Goal: Information Seeking & Learning: Understand process/instructions

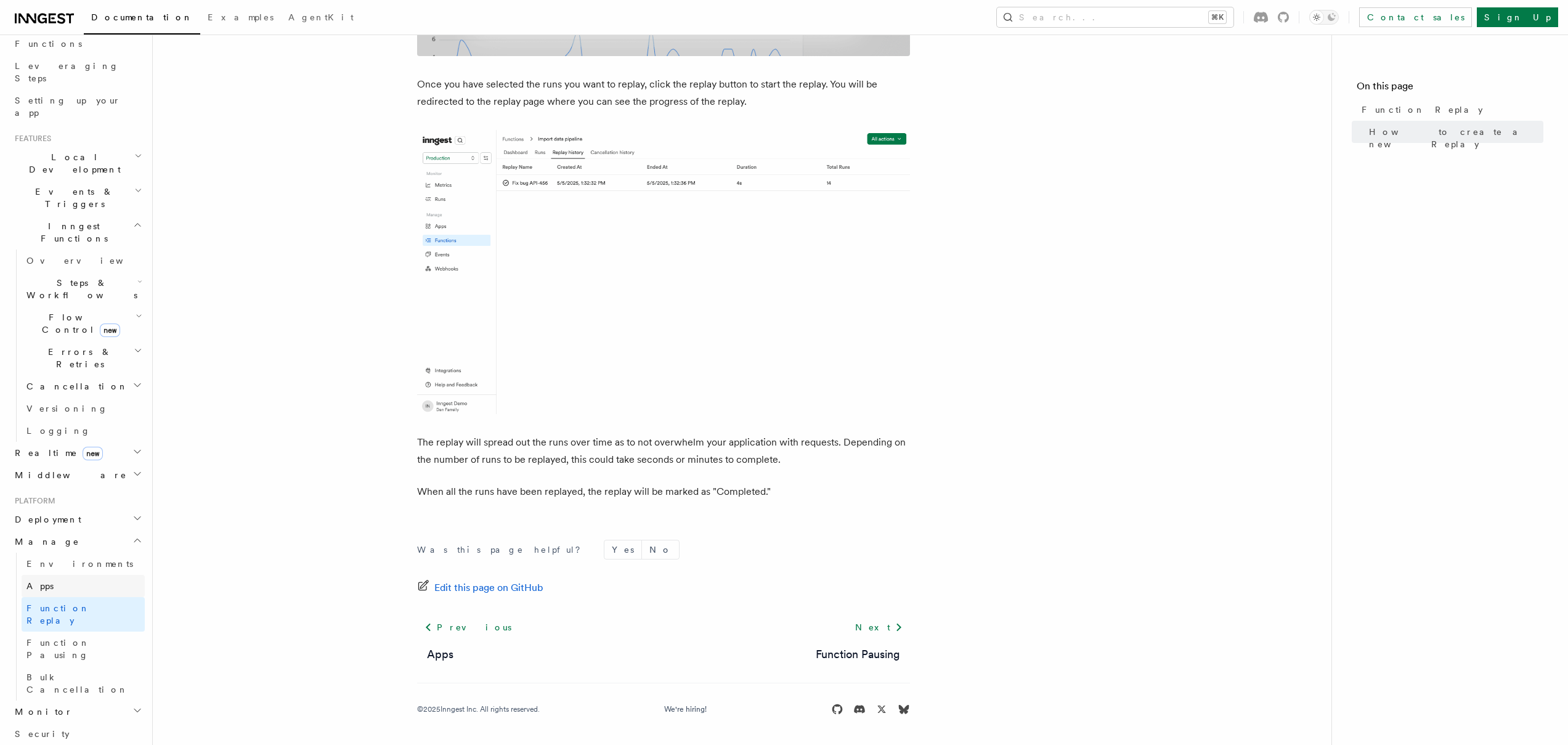
scroll to position [189, 0]
click at [87, 543] on link "Environments" at bounding box center [83, 554] width 123 height 22
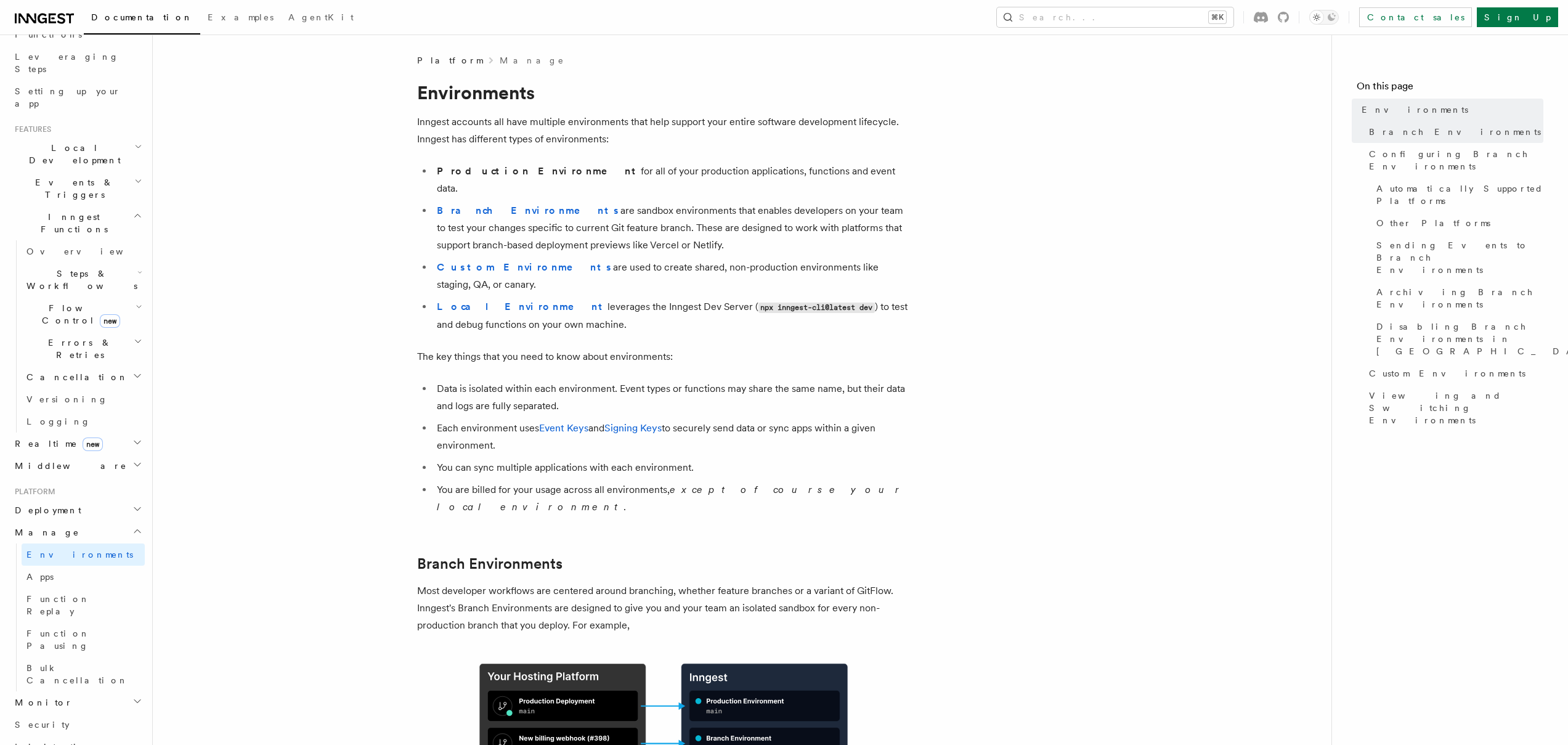
drag, startPoint x: 564, startPoint y: 191, endPoint x: 704, endPoint y: 227, distance: 144.6
click at [704, 227] on li "Branch Environments are sandbox environments that enables developers on your te…" at bounding box center [672, 228] width 477 height 52
drag, startPoint x: 571, startPoint y: 255, endPoint x: 938, endPoint y: 258, distance: 367.0
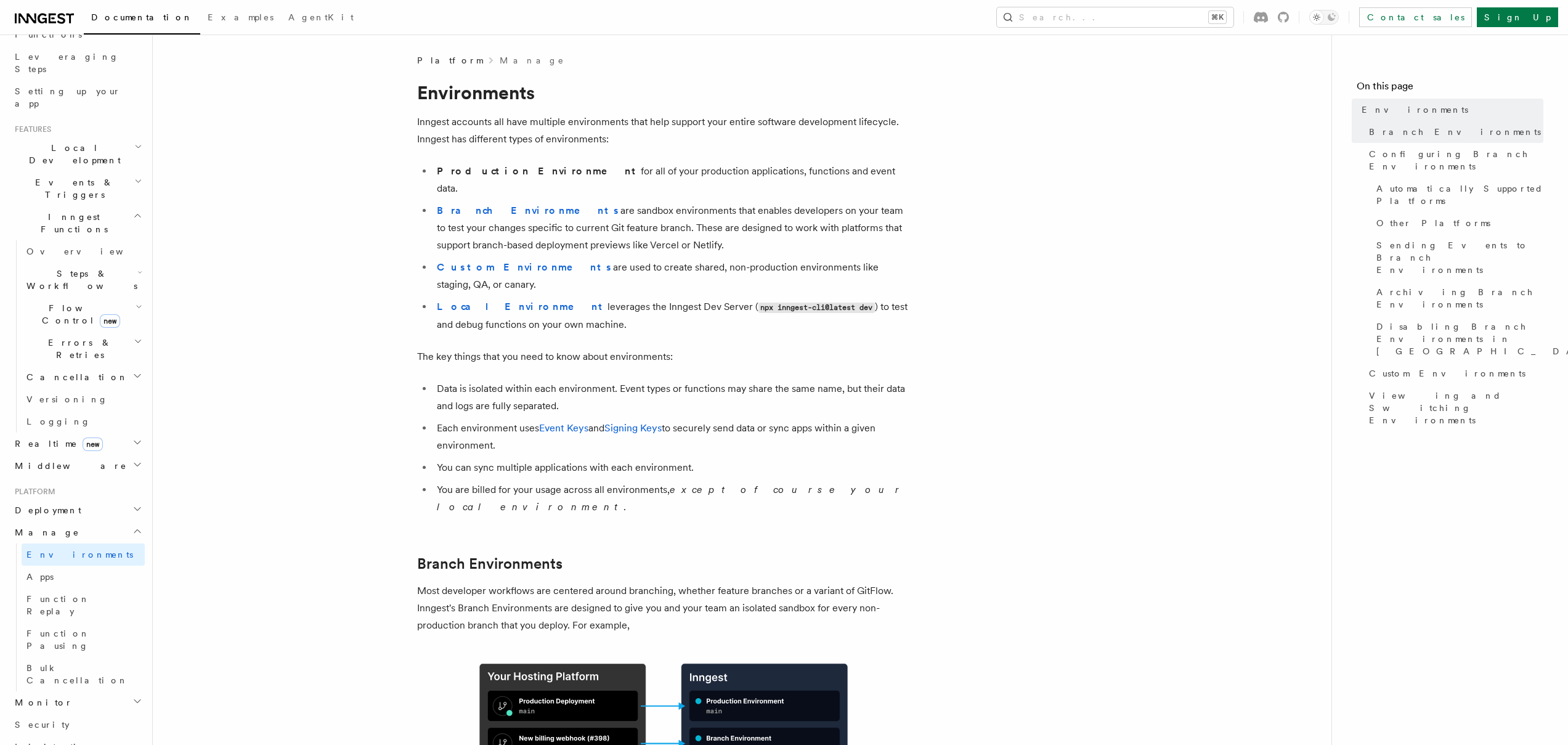
drag, startPoint x: 593, startPoint y: 255, endPoint x: 929, endPoint y: 251, distance: 336.0
drag, startPoint x: 438, startPoint y: 322, endPoint x: 750, endPoint y: 320, distance: 312.0
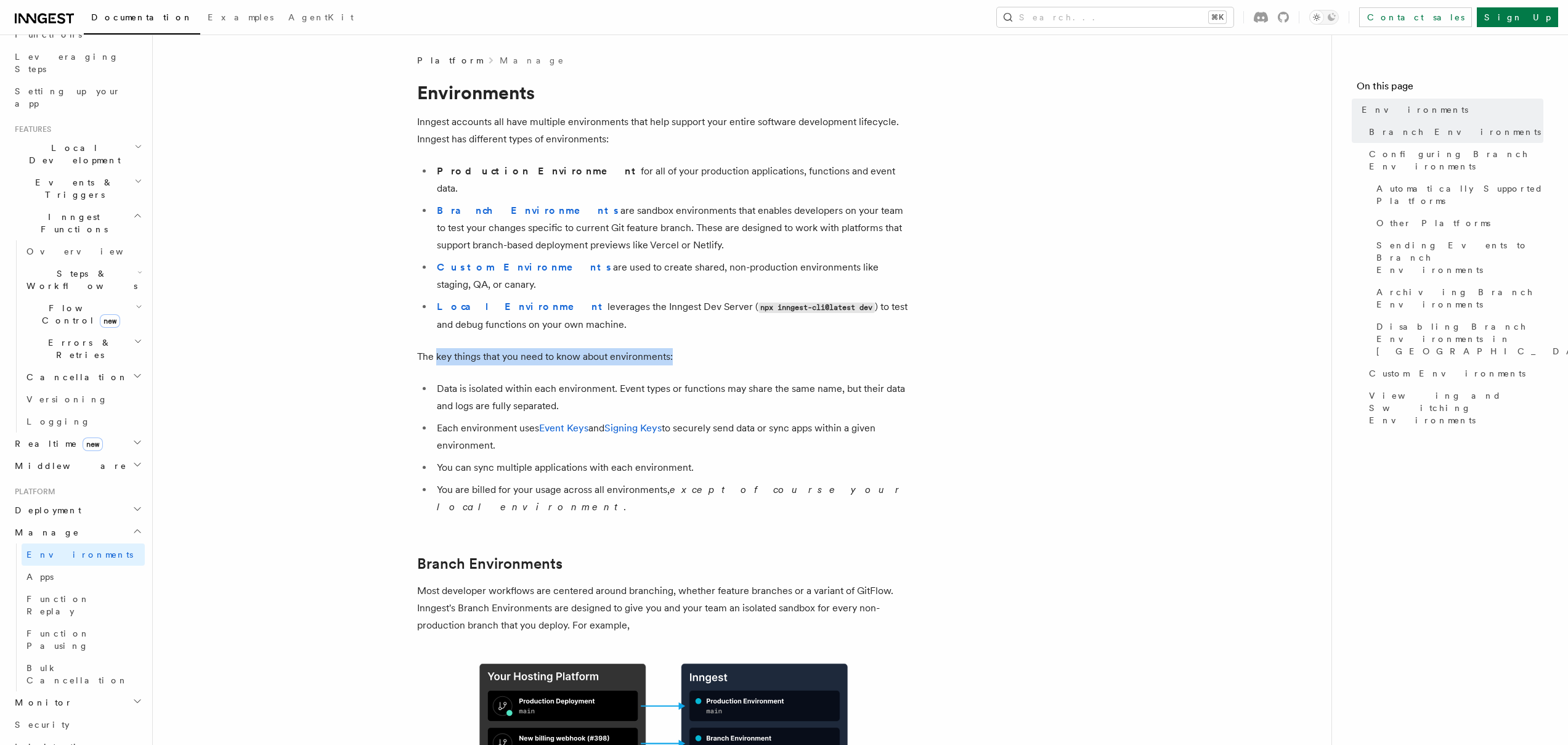
click at [750, 348] on p "The key things that you need to know about environments:" at bounding box center [663, 356] width 493 height 17
drag, startPoint x: 437, startPoint y: 393, endPoint x: 608, endPoint y: 414, distance: 172.3
click at [608, 420] on li "Each environment uses Event Keys and Signing Keys to securely send data or sync…" at bounding box center [672, 437] width 477 height 35
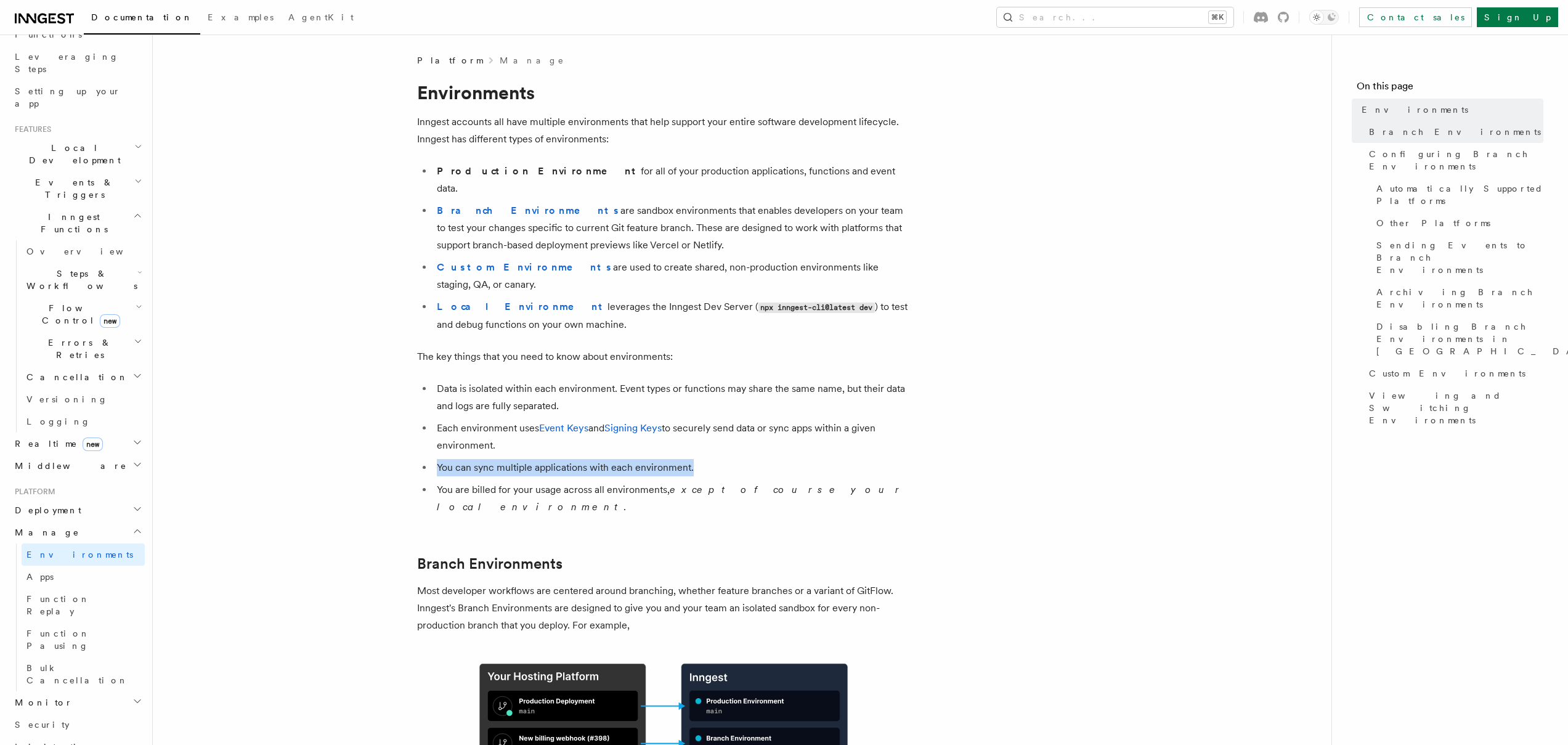
drag, startPoint x: 430, startPoint y: 433, endPoint x: 741, endPoint y: 436, distance: 311.0
click at [741, 436] on ul "Data is isolated within each environment. Event types or functions may share th…" at bounding box center [663, 448] width 493 height 136
click at [741, 459] on li "You can sync multiple applications with each environment." at bounding box center [672, 467] width 477 height 17
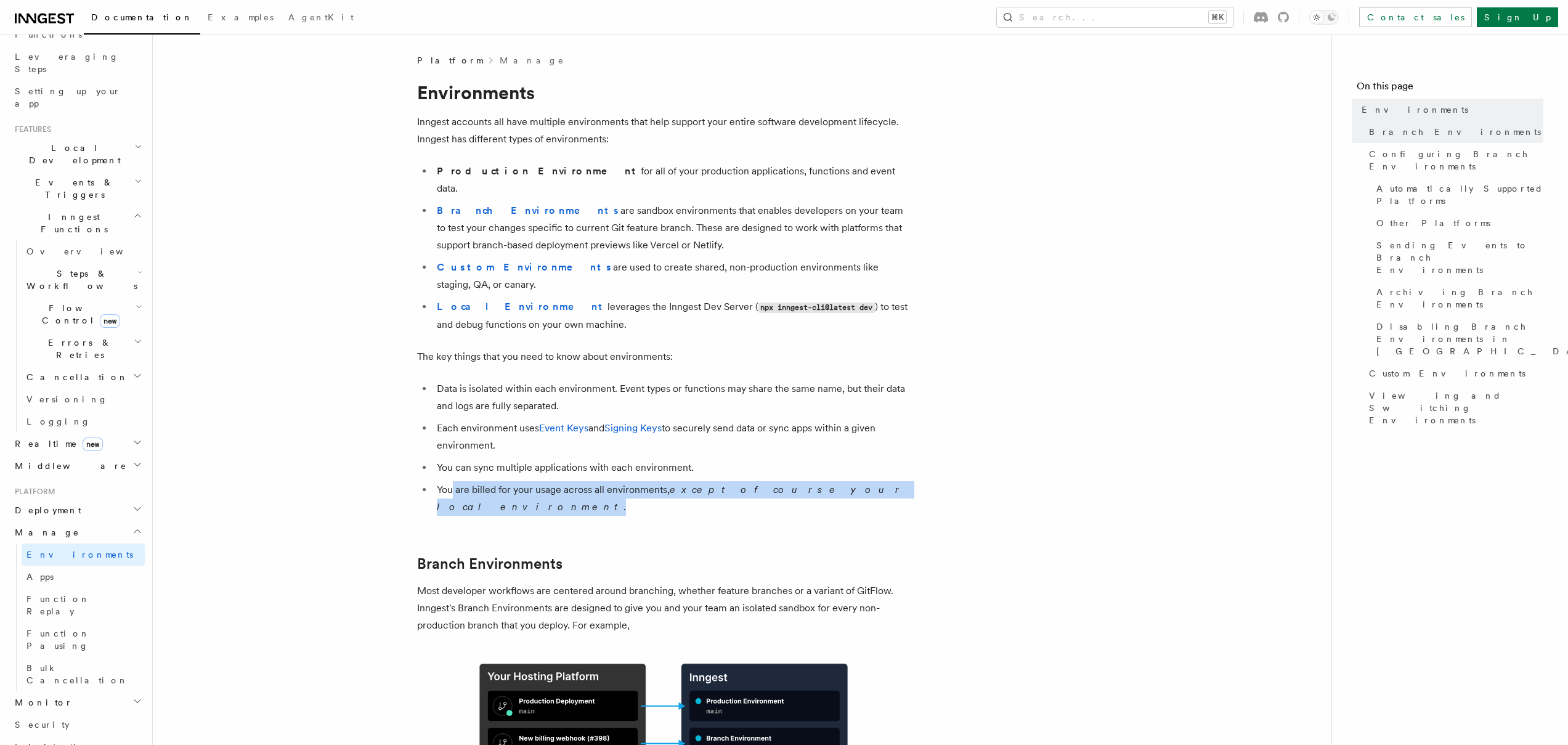
drag, startPoint x: 451, startPoint y: 452, endPoint x: 920, endPoint y: 455, distance: 469.0
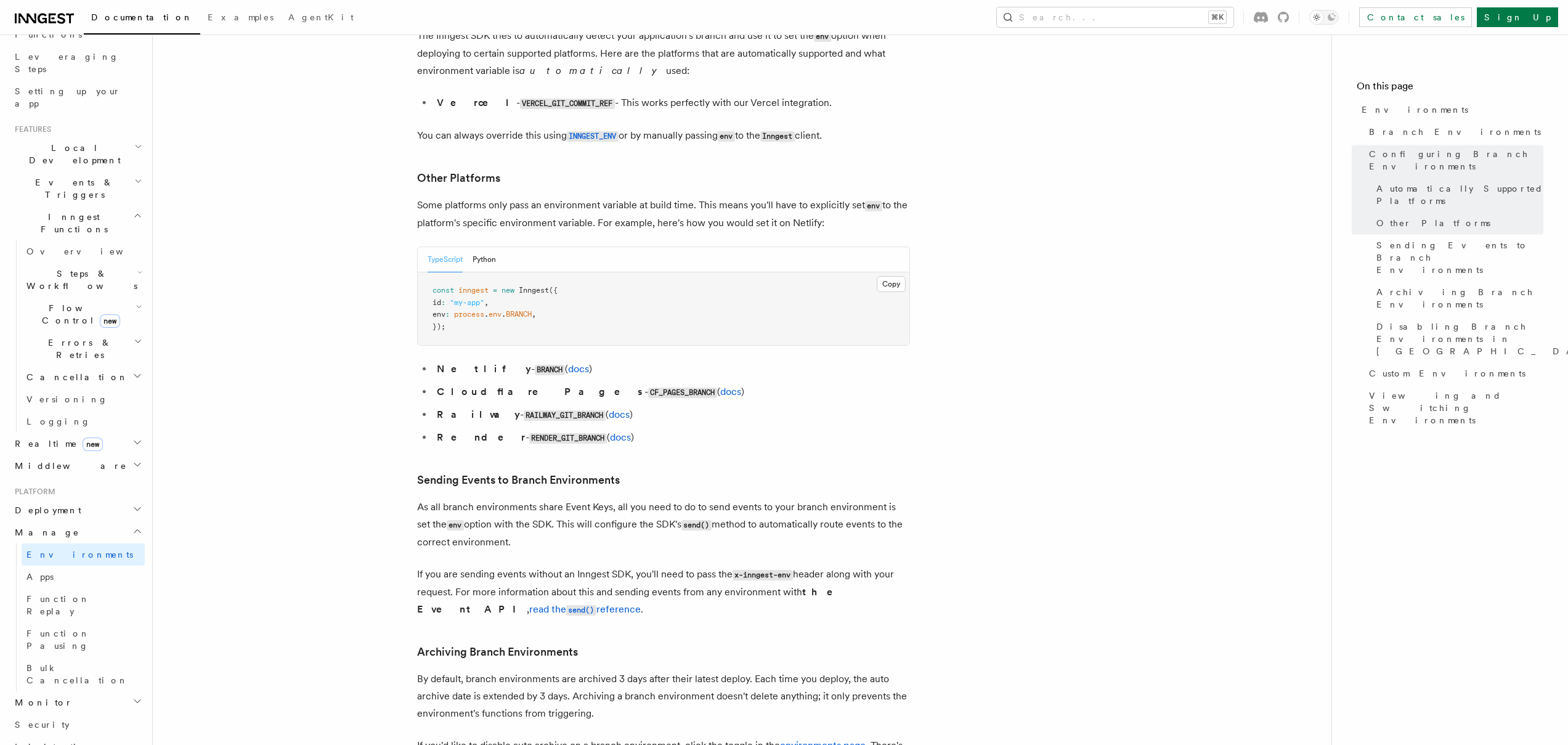
scroll to position [1738, 0]
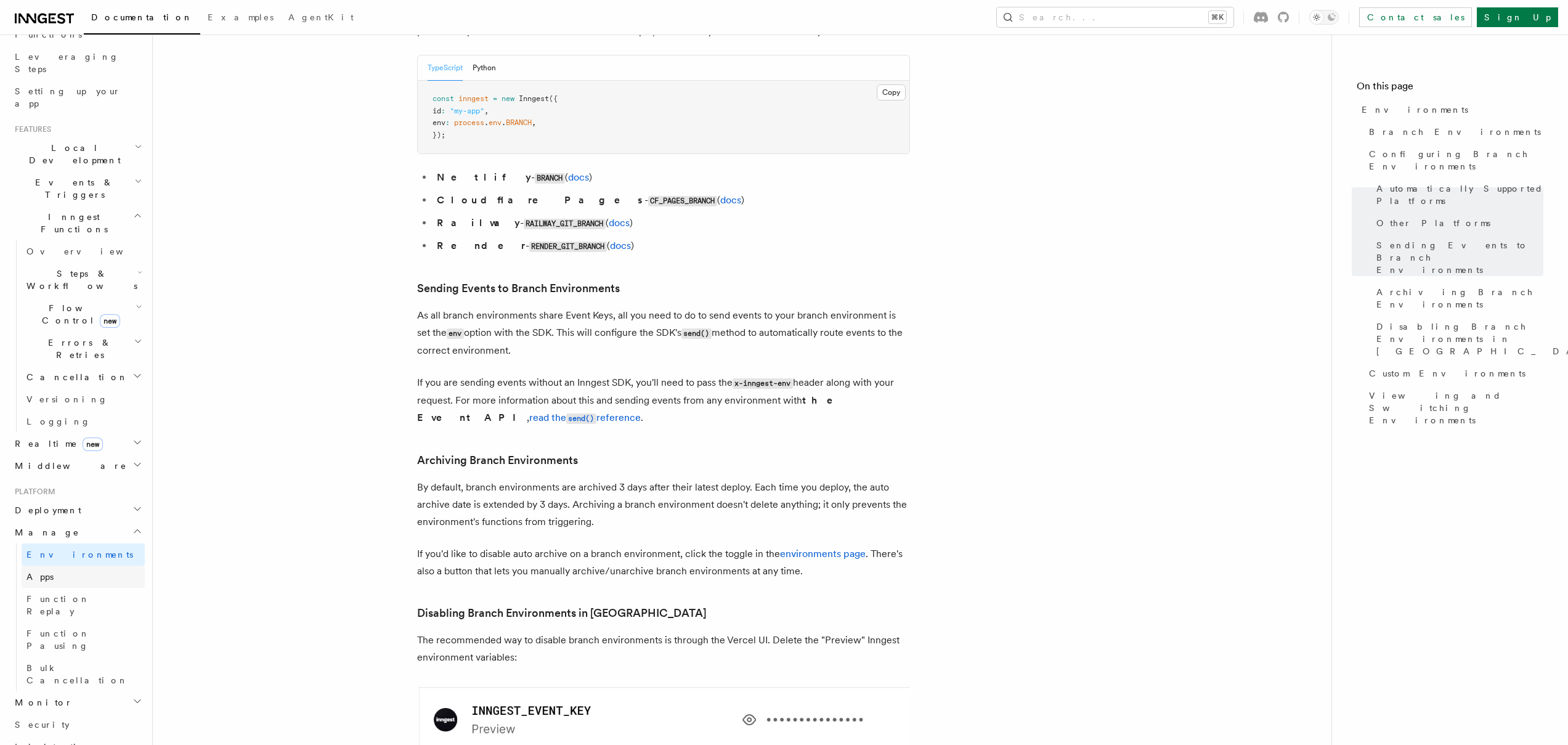
click at [77, 565] on link "Apps" at bounding box center [83, 576] width 123 height 22
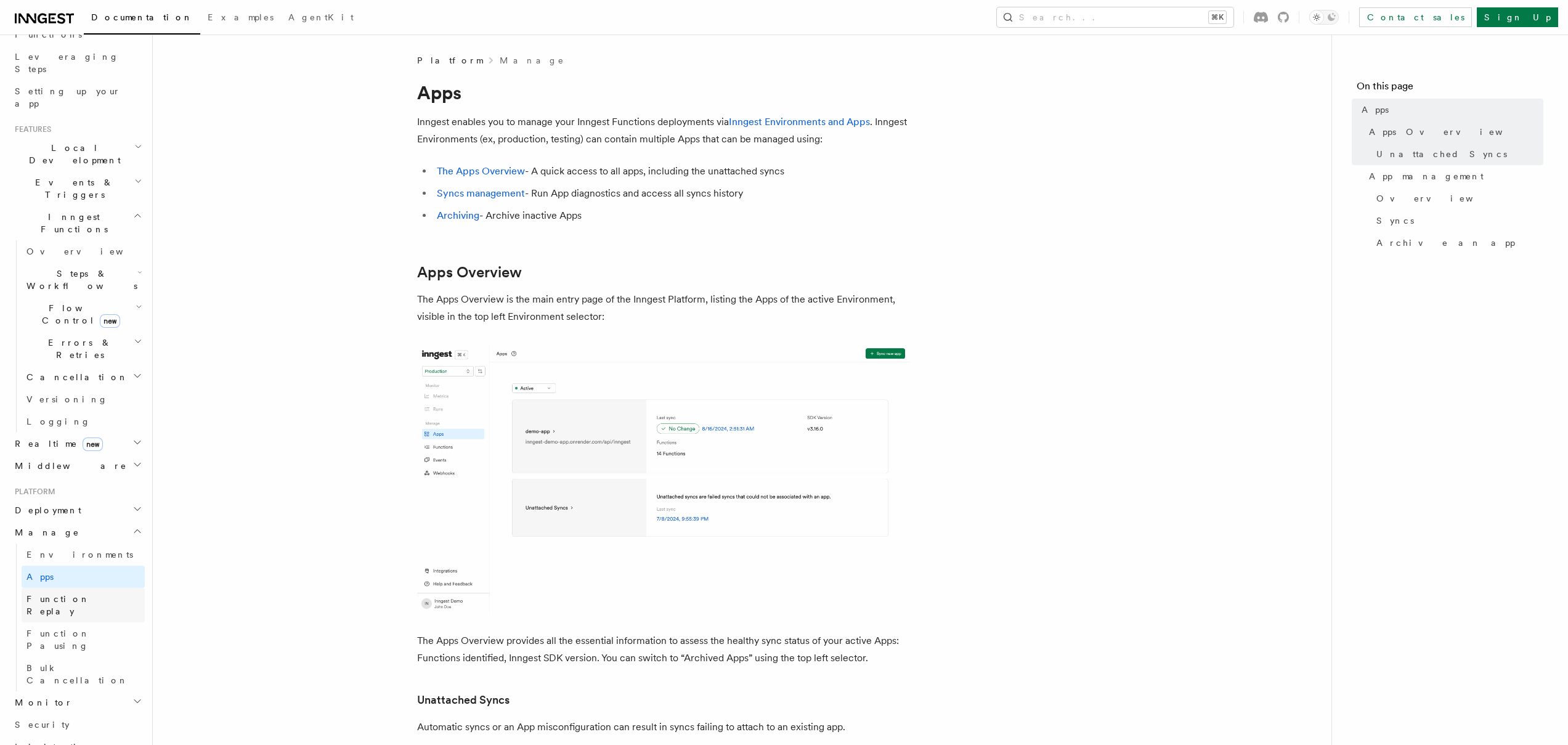
click at [65, 594] on span "Function Replay" at bounding box center [58, 605] width 63 height 22
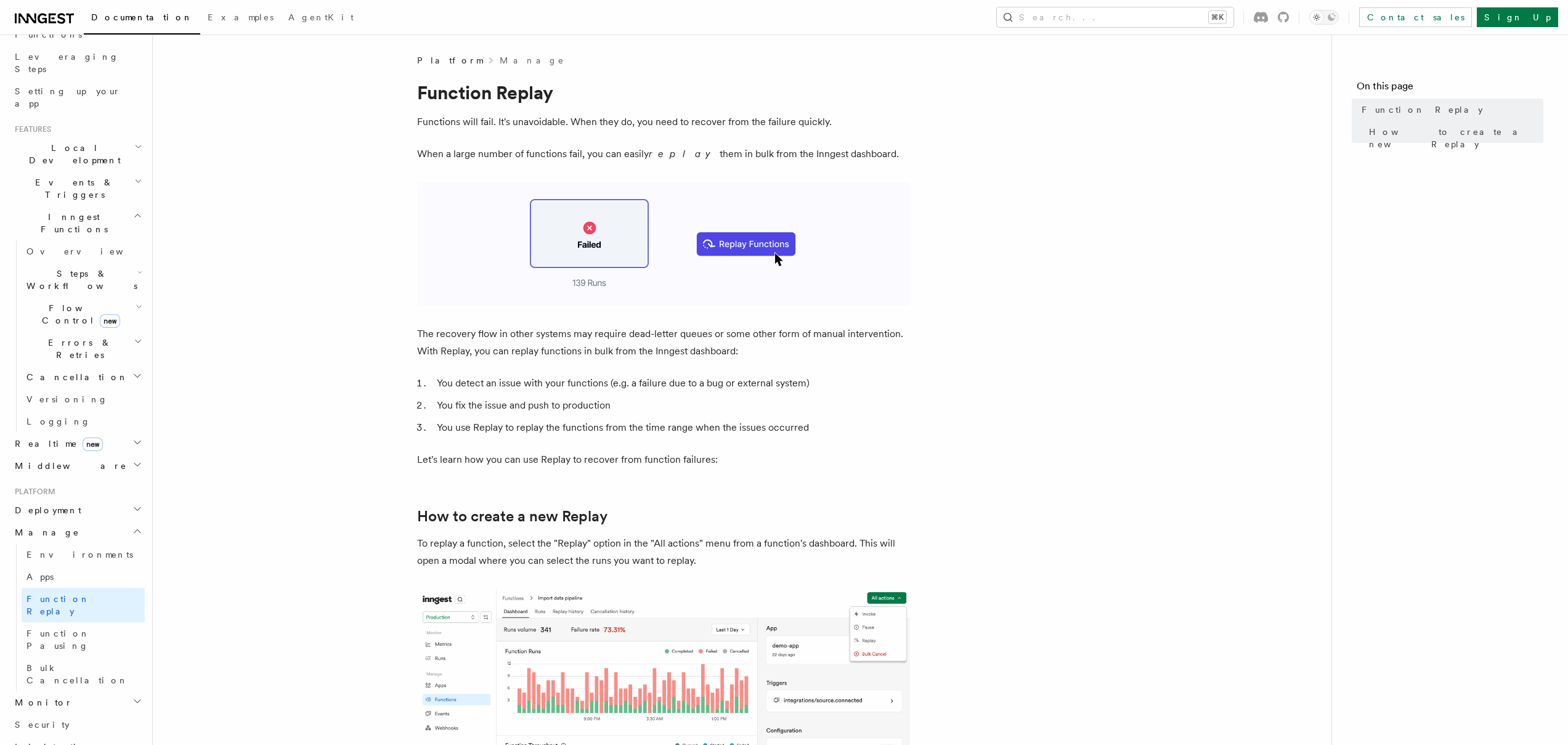
drag, startPoint x: 425, startPoint y: 155, endPoint x: 917, endPoint y: 156, distance: 492.0
click at [514, 349] on p "The recovery flow in other systems may require dead-letter queues or some other…" at bounding box center [663, 343] width 493 height 35
drag, startPoint x: 424, startPoint y: 337, endPoint x: 718, endPoint y: 337, distance: 294.0
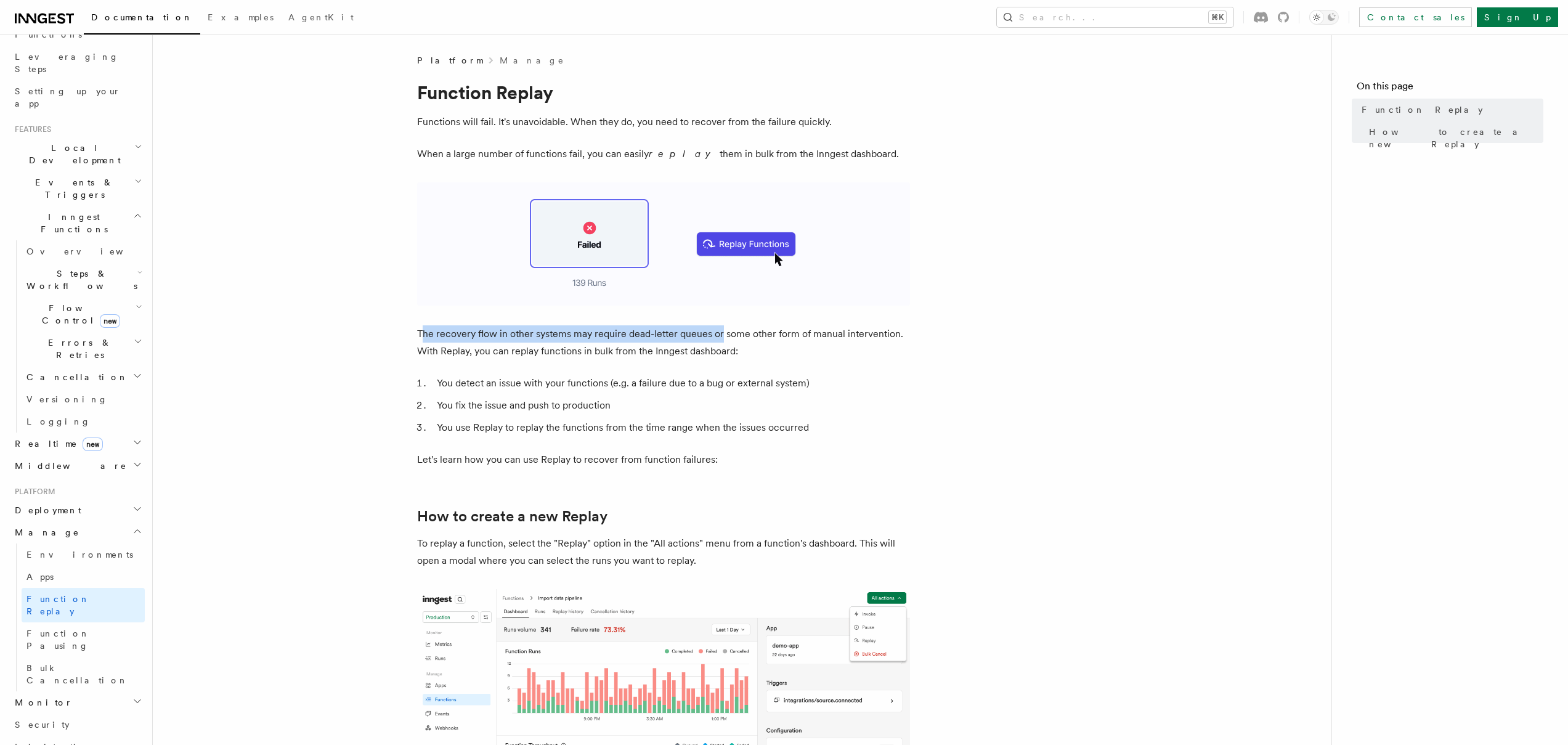
click at [718, 337] on p "The recovery flow in other systems may require dead-letter queues or some other…" at bounding box center [663, 343] width 493 height 35
drag, startPoint x: 570, startPoint y: 337, endPoint x: 906, endPoint y: 338, distance: 336.0
click at [906, 338] on p "The recovery flow in other systems may require dead-letter queues or some other…" at bounding box center [663, 343] width 493 height 35
drag, startPoint x: 420, startPoint y: 354, endPoint x: 750, endPoint y: 357, distance: 330.0
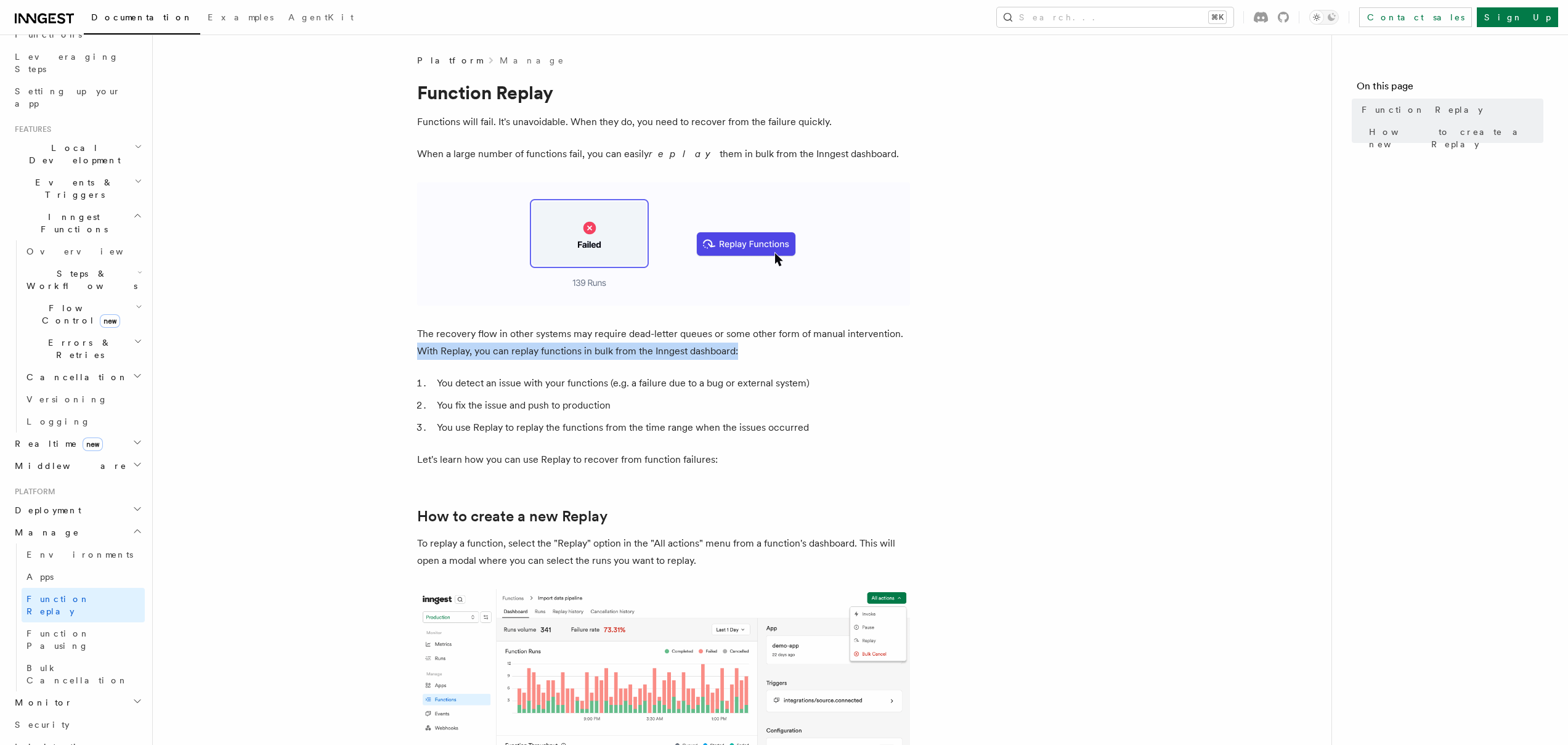
click at [750, 357] on p "The recovery flow in other systems may require dead-letter queues or some other…" at bounding box center [663, 343] width 493 height 35
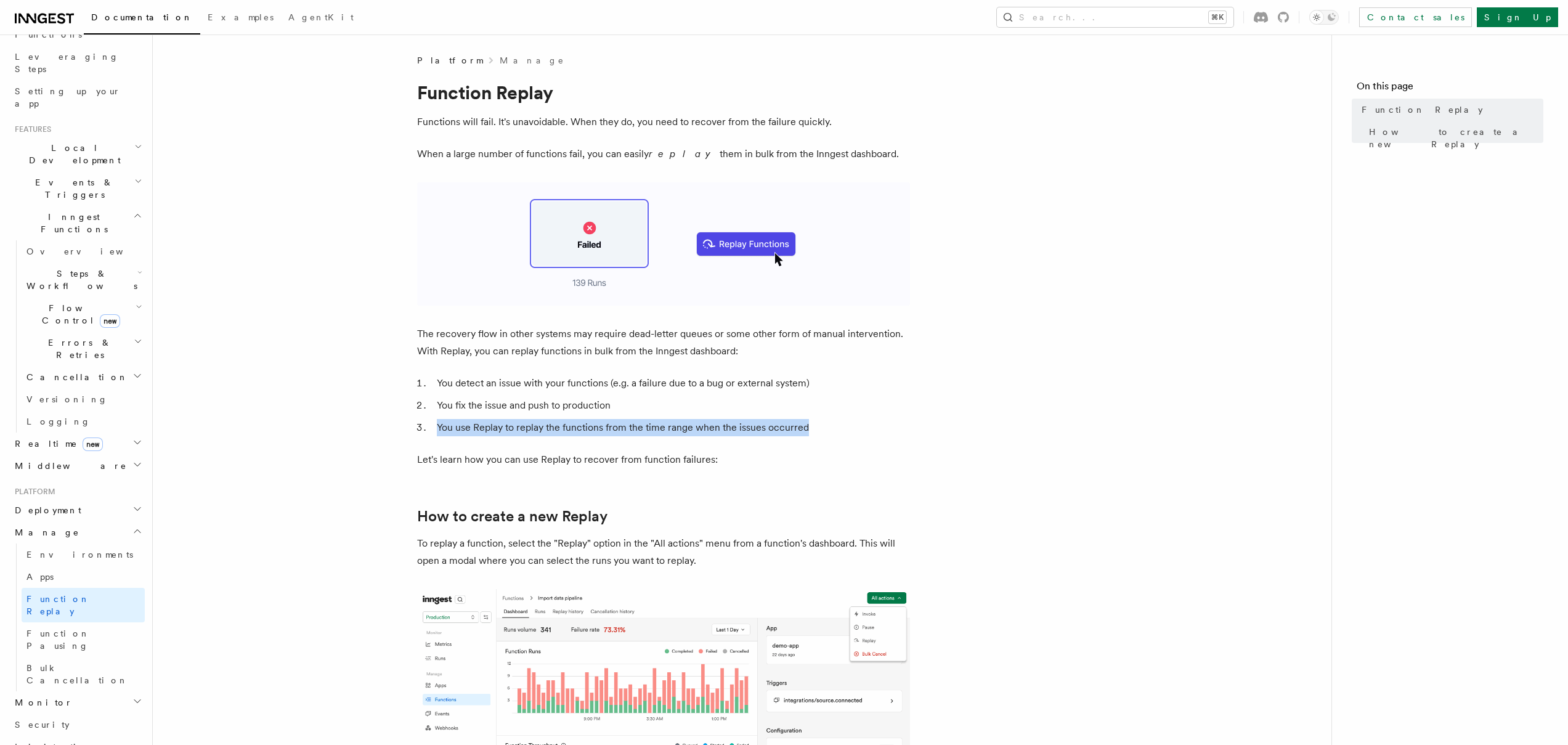
drag, startPoint x: 434, startPoint y: 427, endPoint x: 813, endPoint y: 431, distance: 379.0
click at [813, 431] on li "You use Replay to replay the functions from the time range when the issues occu…" at bounding box center [672, 427] width 477 height 17
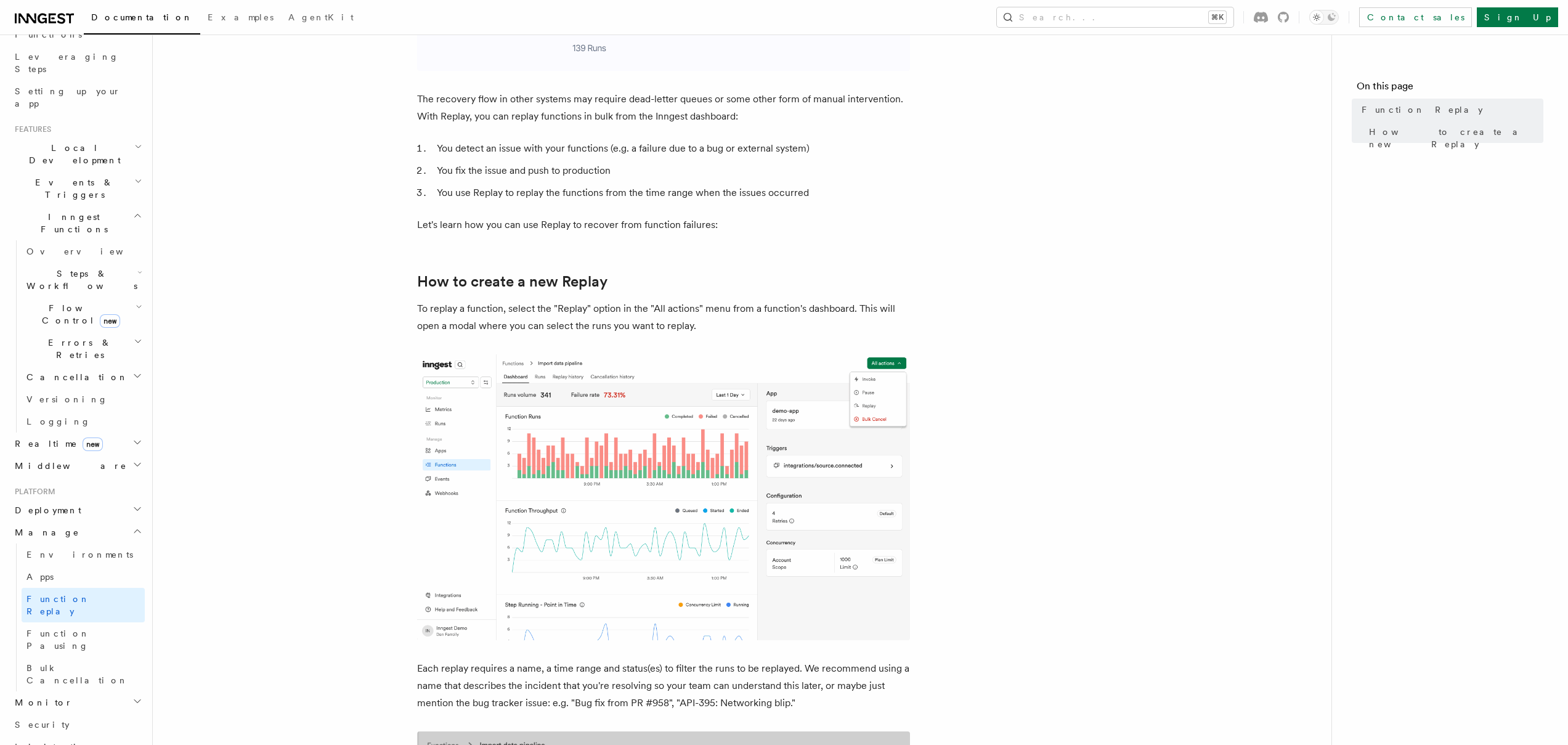
scroll to position [246, 0]
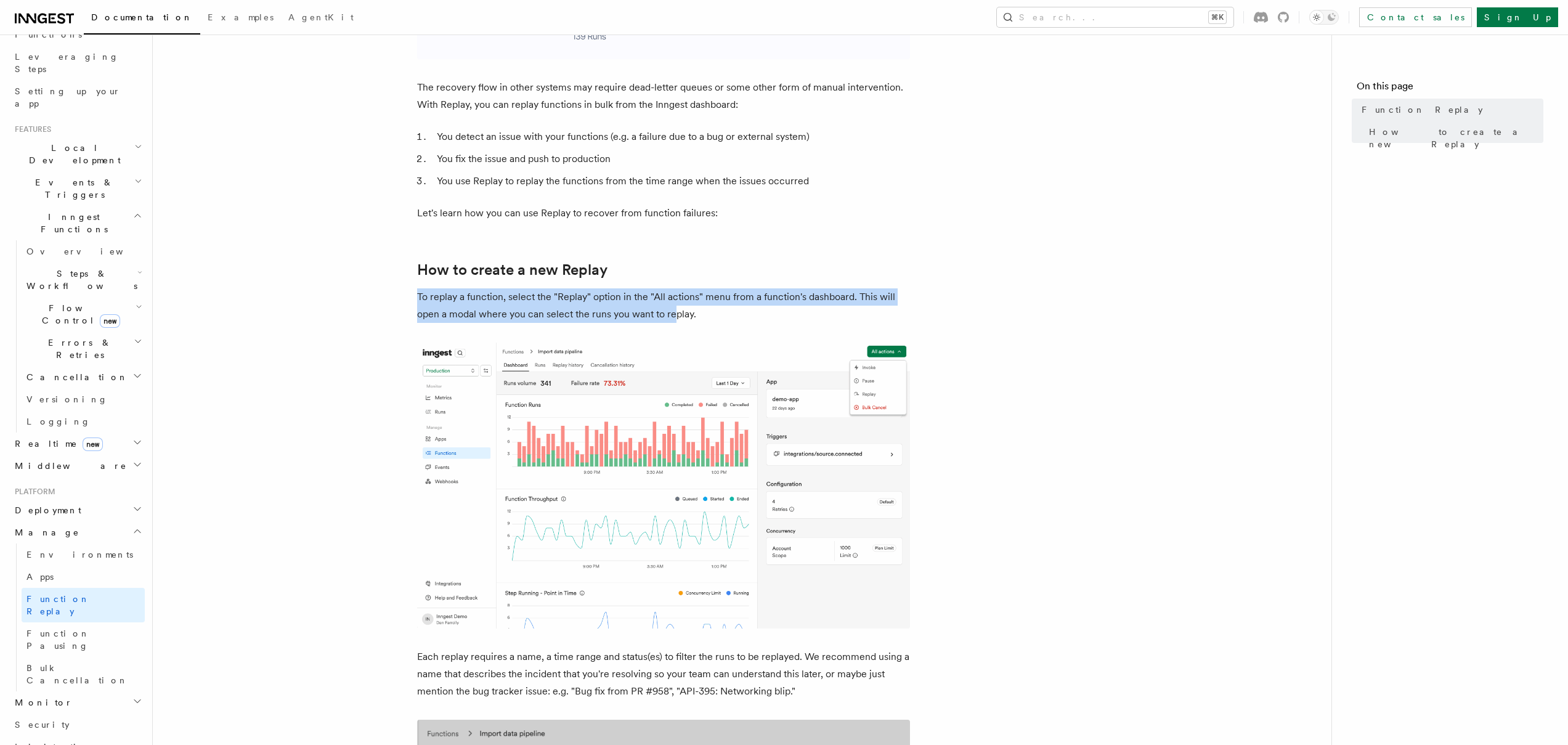
drag, startPoint x: 417, startPoint y: 300, endPoint x: 674, endPoint y: 314, distance: 257.4
click at [674, 314] on p "To replay a function, select the "Replay" option in the "All actions" menu from…" at bounding box center [663, 306] width 493 height 35
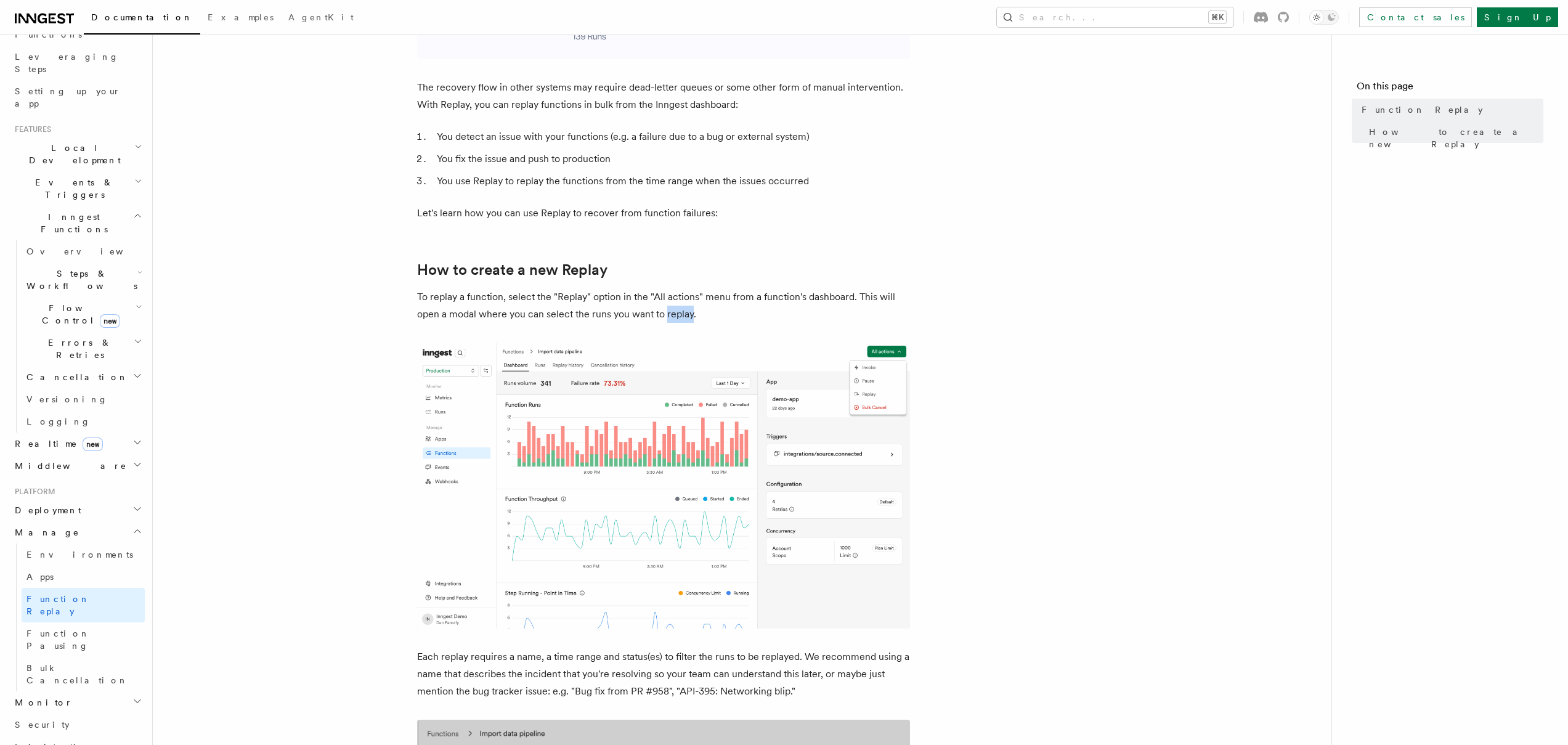
click at [674, 314] on p "To replay a function, select the "Replay" option in the "All actions" menu from…" at bounding box center [663, 306] width 493 height 35
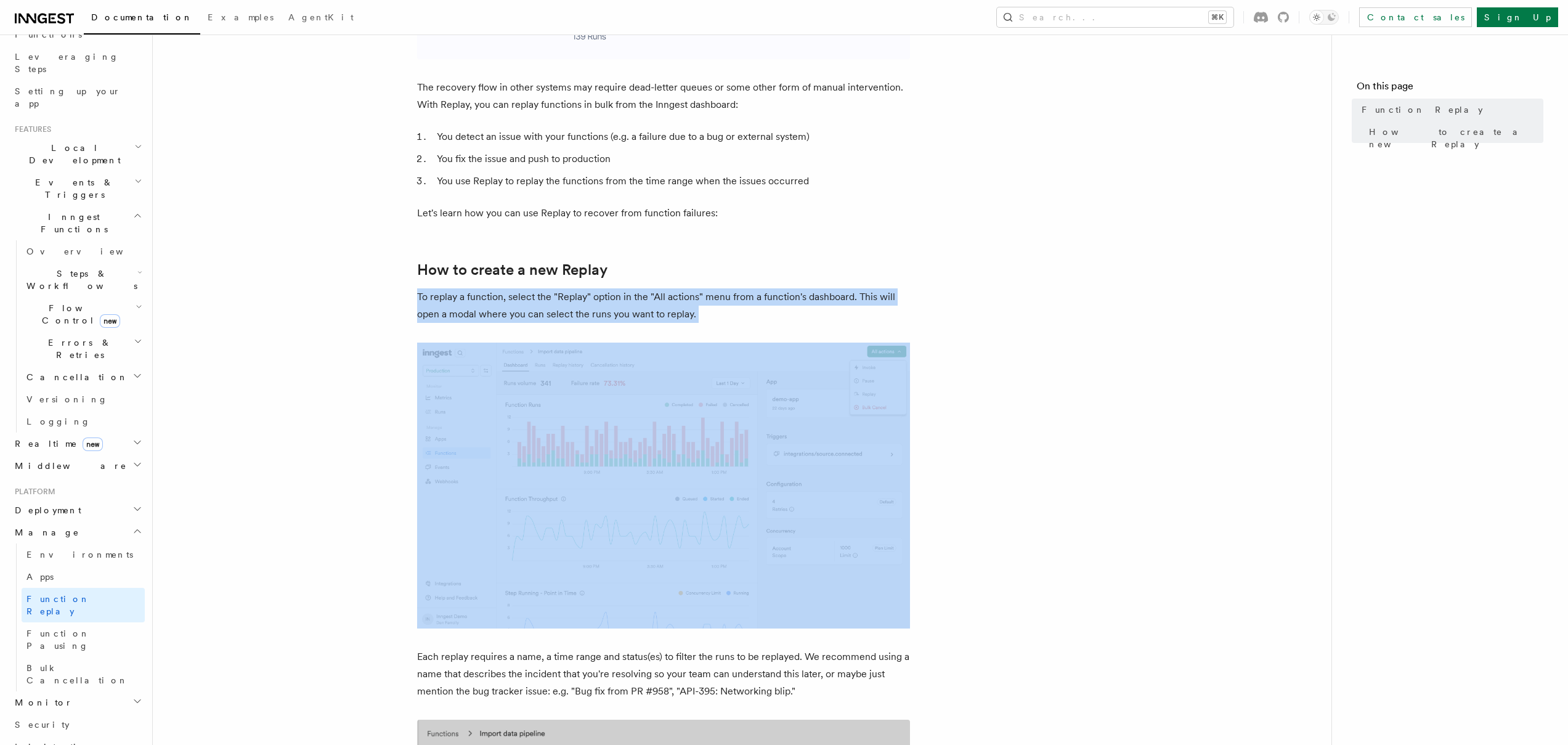
click at [674, 314] on p "To replay a function, select the "Replay" option in the "All actions" menu from…" at bounding box center [663, 306] width 493 height 35
click at [674, 313] on p "To replay a function, select the "Replay" option in the "All actions" menu from…" at bounding box center [663, 306] width 493 height 35
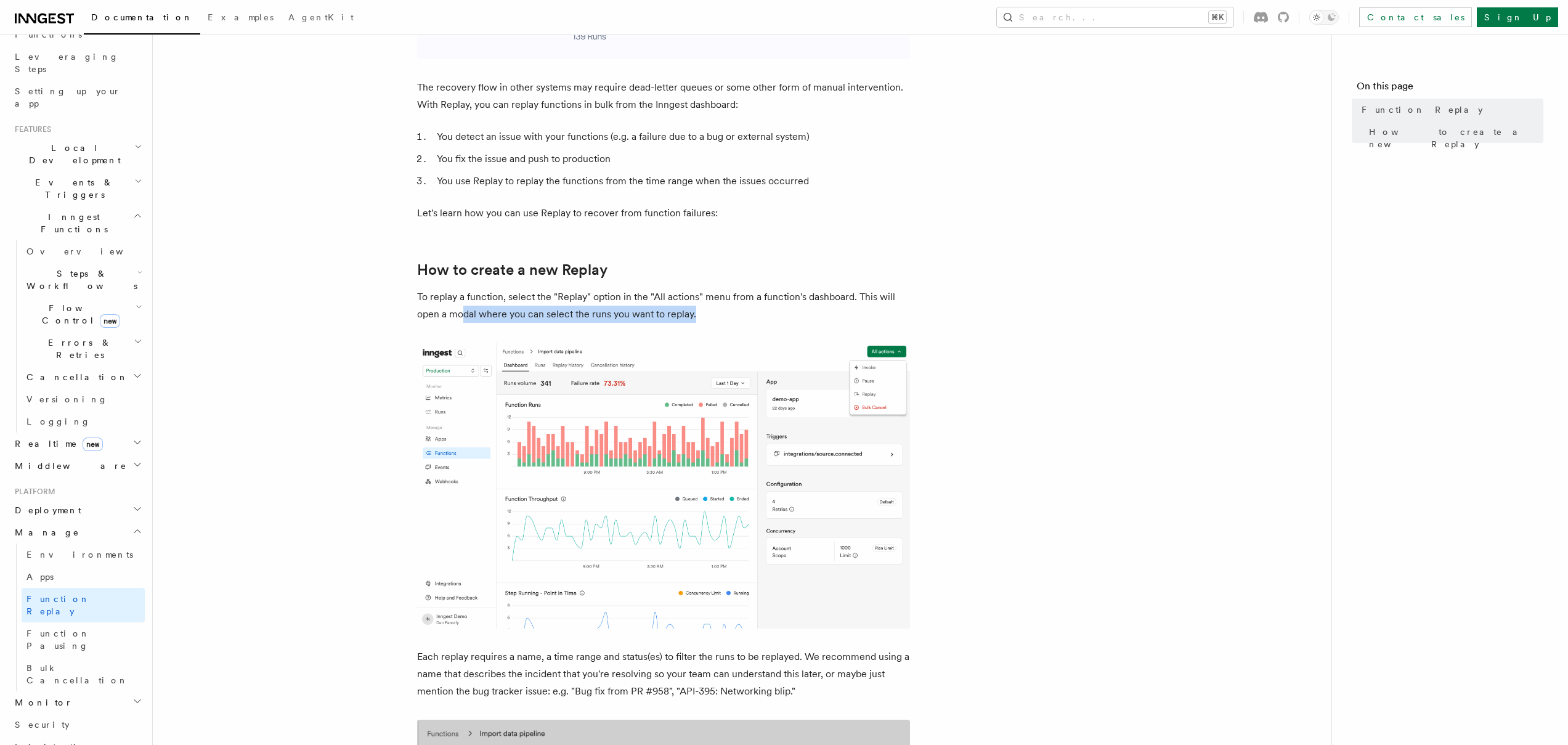
drag, startPoint x: 464, startPoint y: 310, endPoint x: 703, endPoint y: 316, distance: 239.1
click at [703, 316] on p "To replay a function, select the "Replay" option in the "All actions" menu from…" at bounding box center [663, 306] width 493 height 35
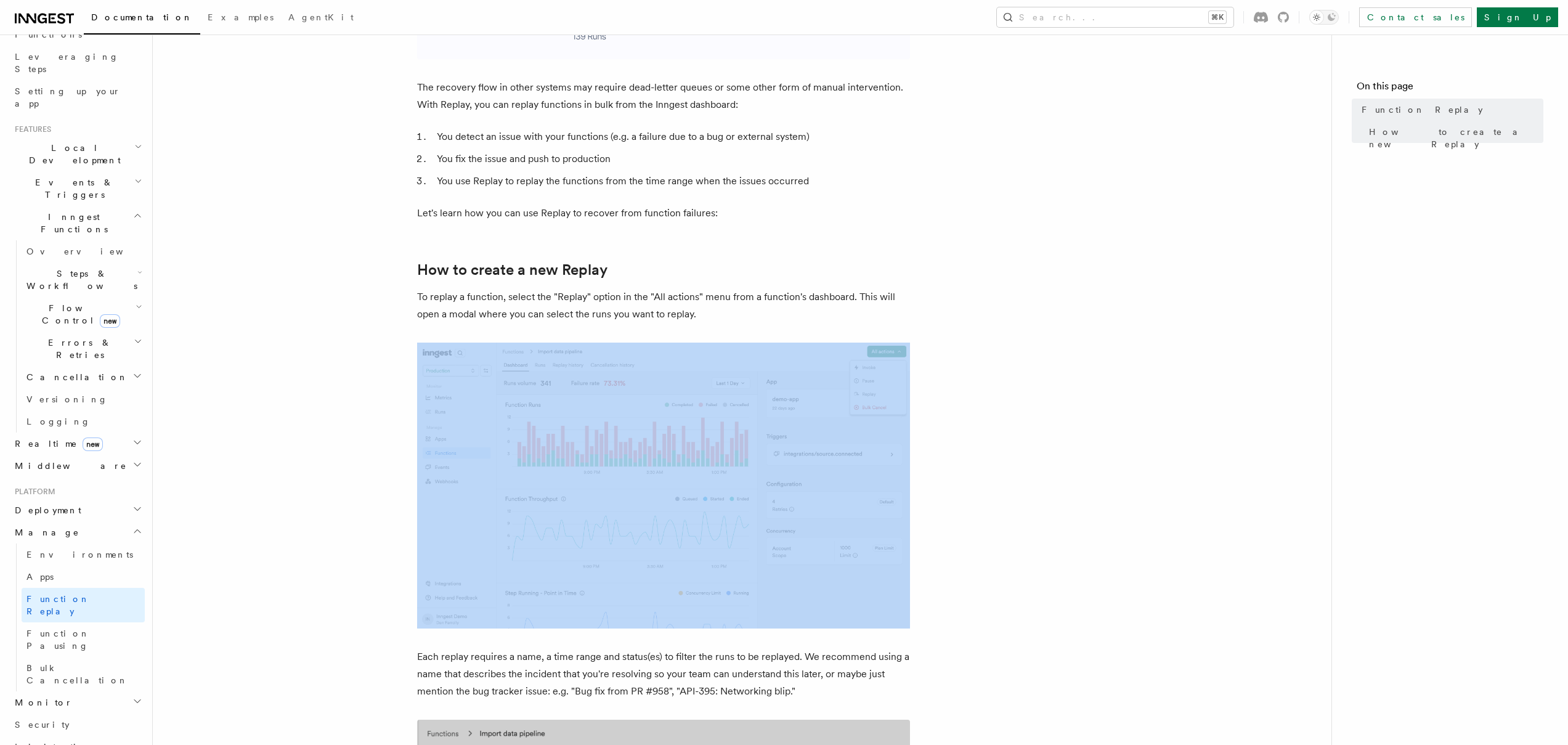
click at [703, 316] on p "To replay a function, select the "Replay" option in the "All actions" menu from…" at bounding box center [663, 306] width 493 height 35
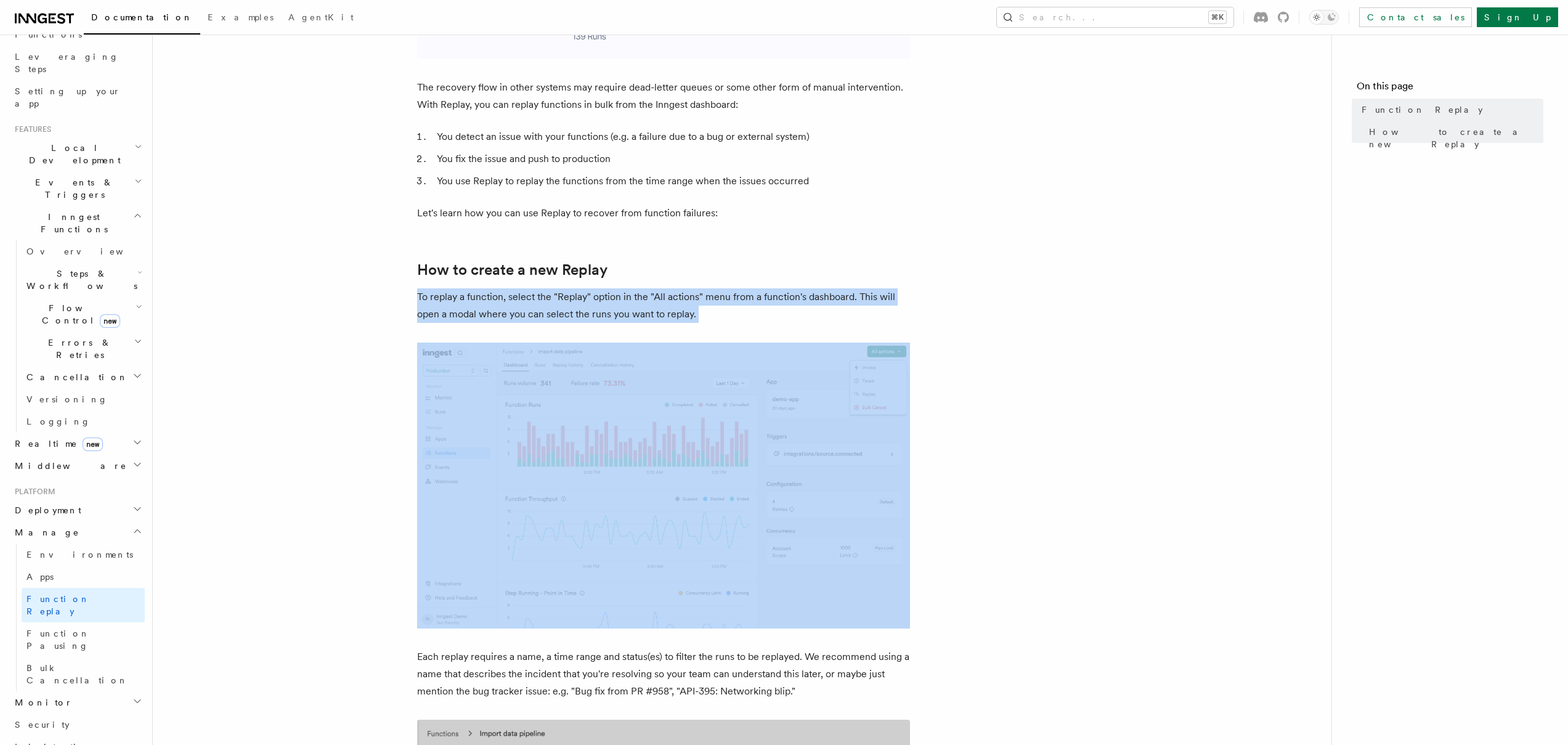
click at [703, 316] on p "To replay a function, select the "Replay" option in the "All actions" menu from…" at bounding box center [663, 306] width 493 height 35
click at [707, 311] on p "To replay a function, select the "Replay" option in the "All actions" menu from…" at bounding box center [663, 306] width 493 height 35
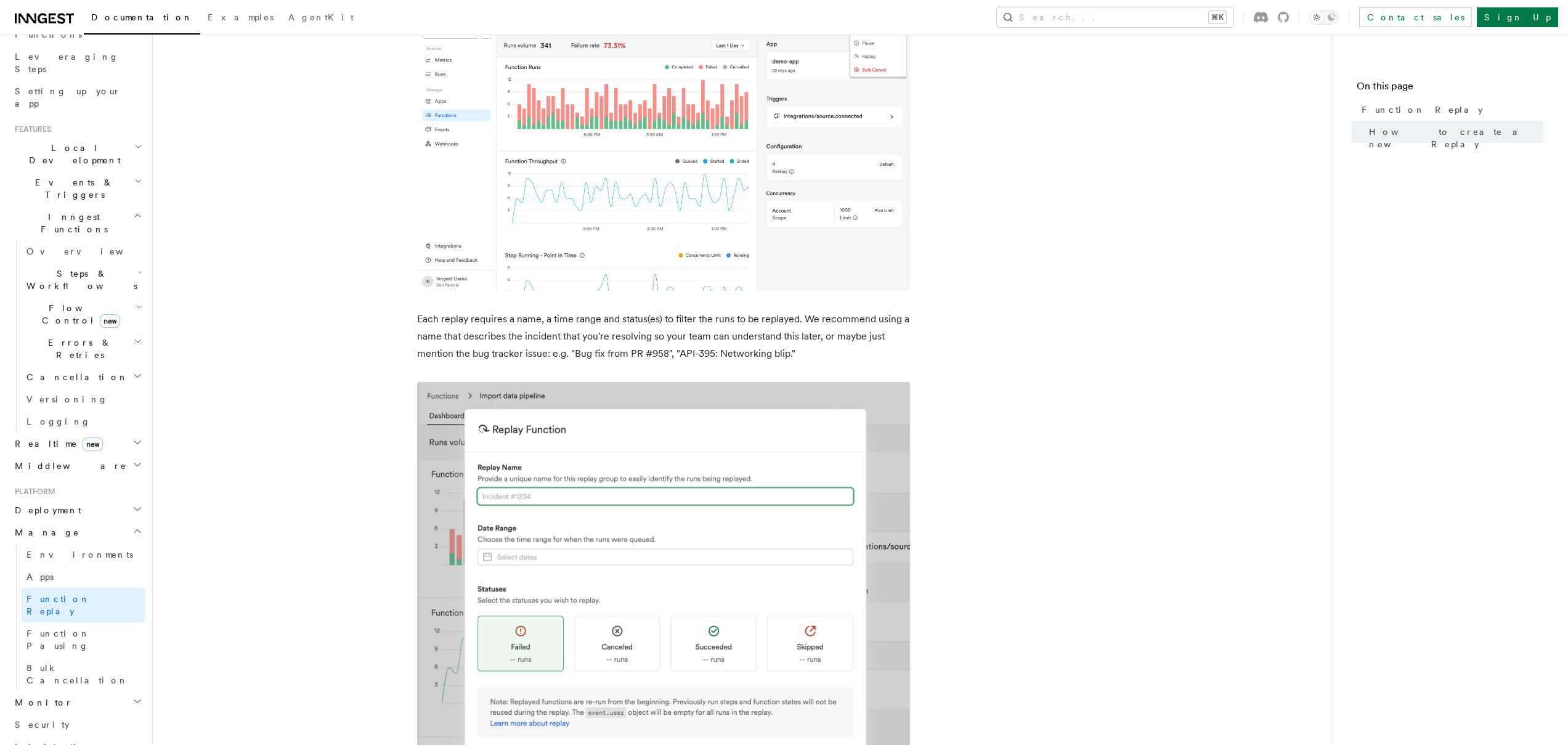
scroll to position [583, 0]
drag, startPoint x: 534, startPoint y: 320, endPoint x: 796, endPoint y: 325, distance: 262.0
click at [796, 325] on p "Each replay requires a name, a time range and status(es) to filter the runs to …" at bounding box center [663, 337] width 493 height 52
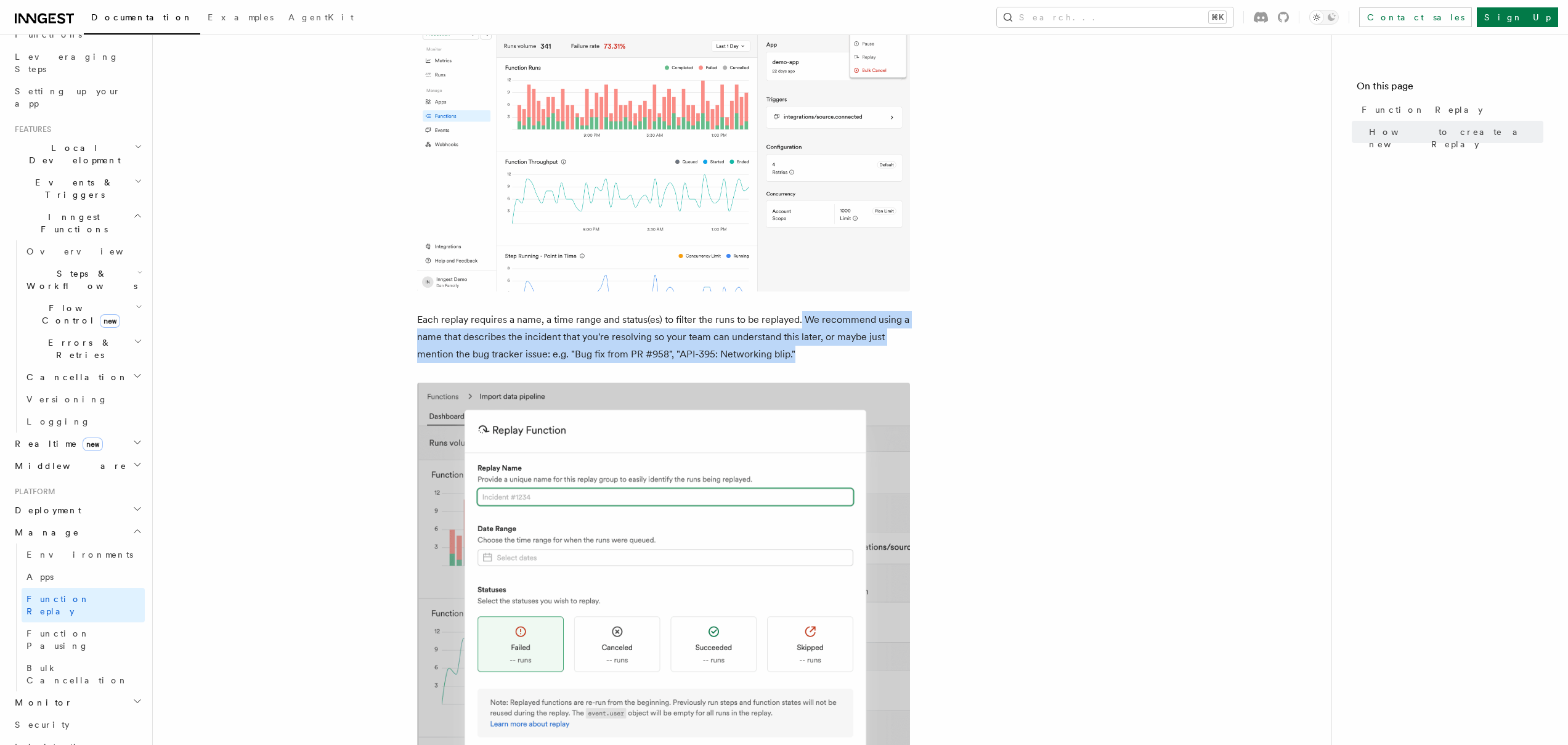
drag, startPoint x: 800, startPoint y: 321, endPoint x: 815, endPoint y: 359, distance: 40.9
click at [815, 359] on p "Each replay requires a name, a time range and status(es) to filter the runs to …" at bounding box center [663, 337] width 493 height 52
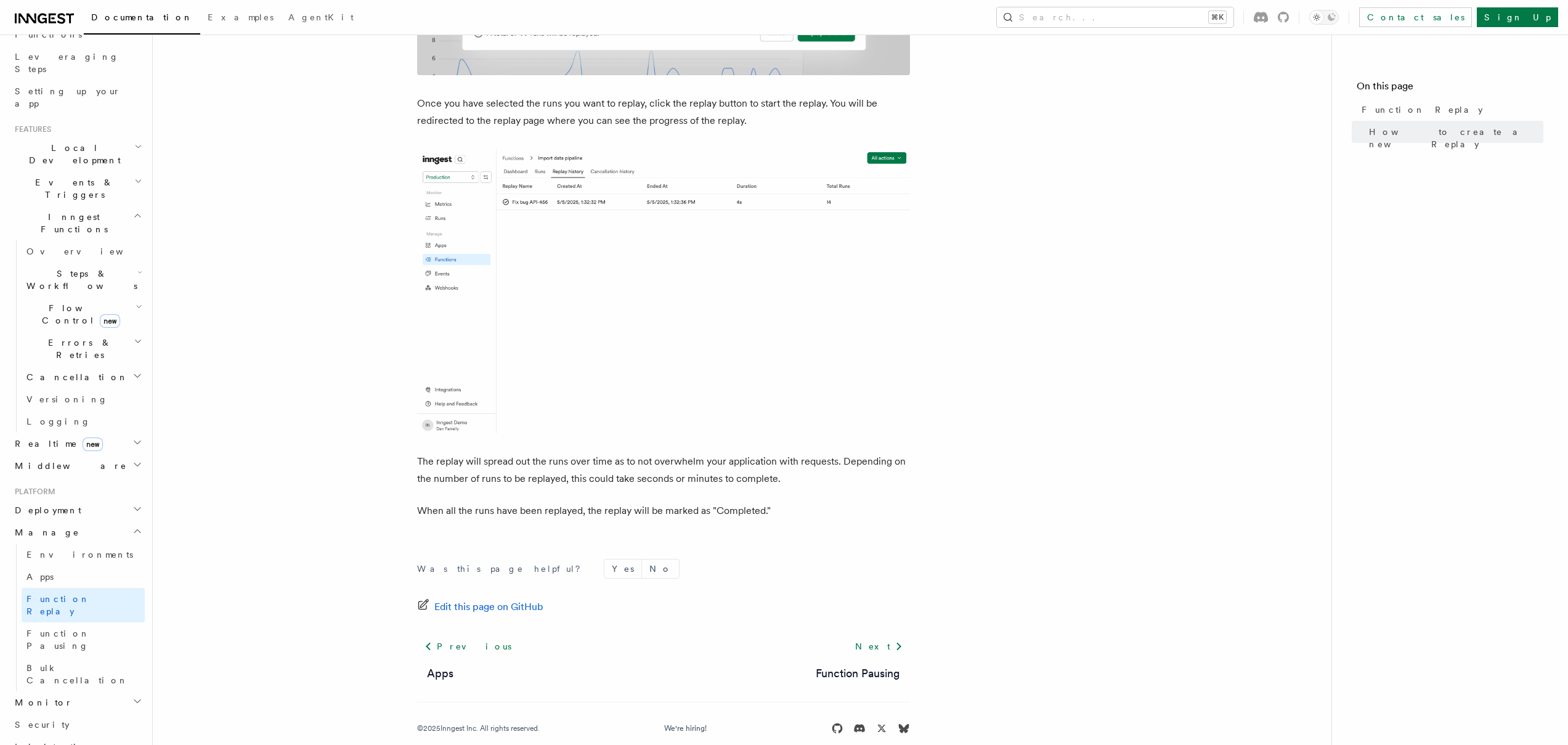
scroll to position [1864, 0]
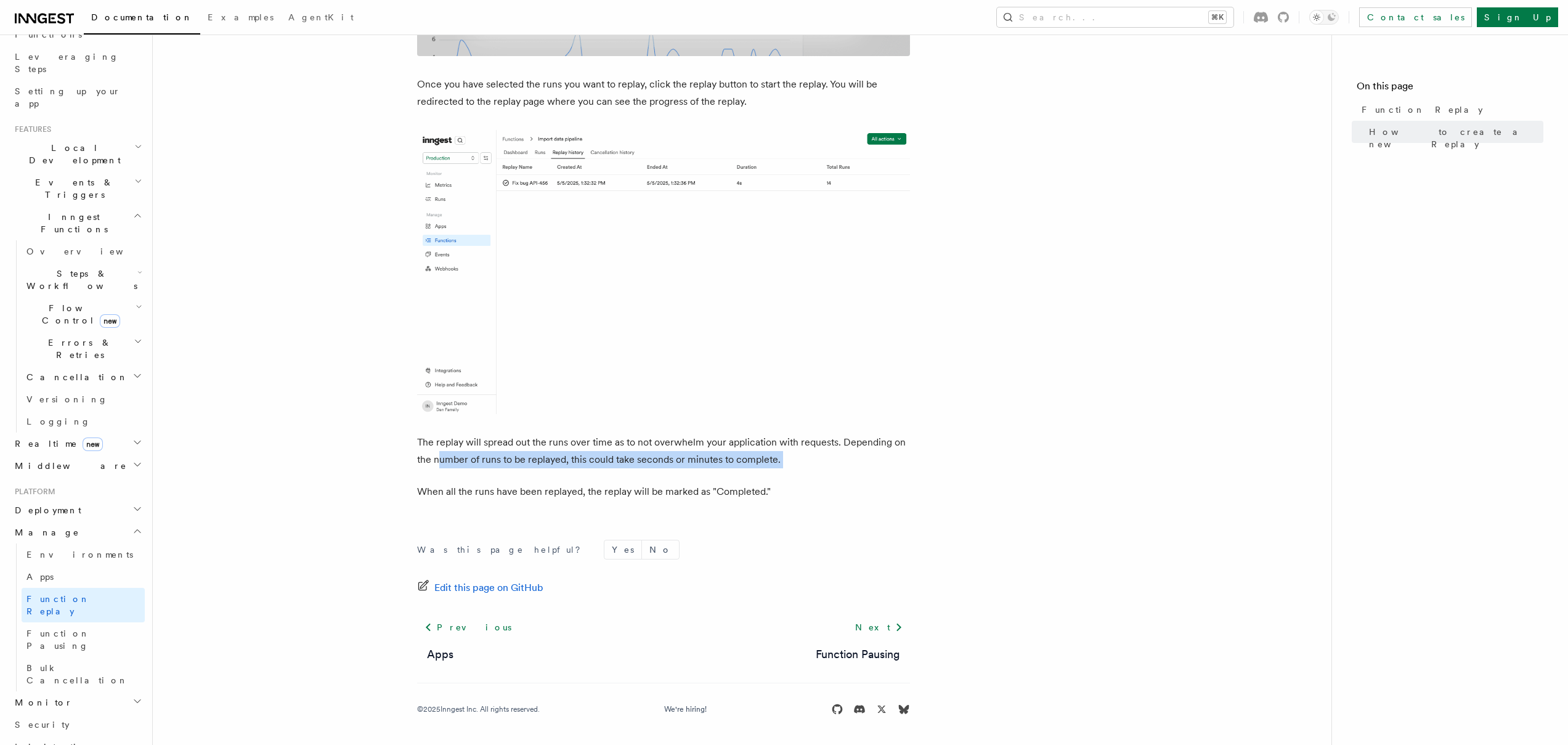
drag, startPoint x: 438, startPoint y: 462, endPoint x: 802, endPoint y: 469, distance: 364.1
drag, startPoint x: 500, startPoint y: 442, endPoint x: 799, endPoint y: 463, distance: 299.7
click at [799, 463] on p "The replay will spread out the runs over time as to not overwhelm your applicat…" at bounding box center [663, 451] width 493 height 35
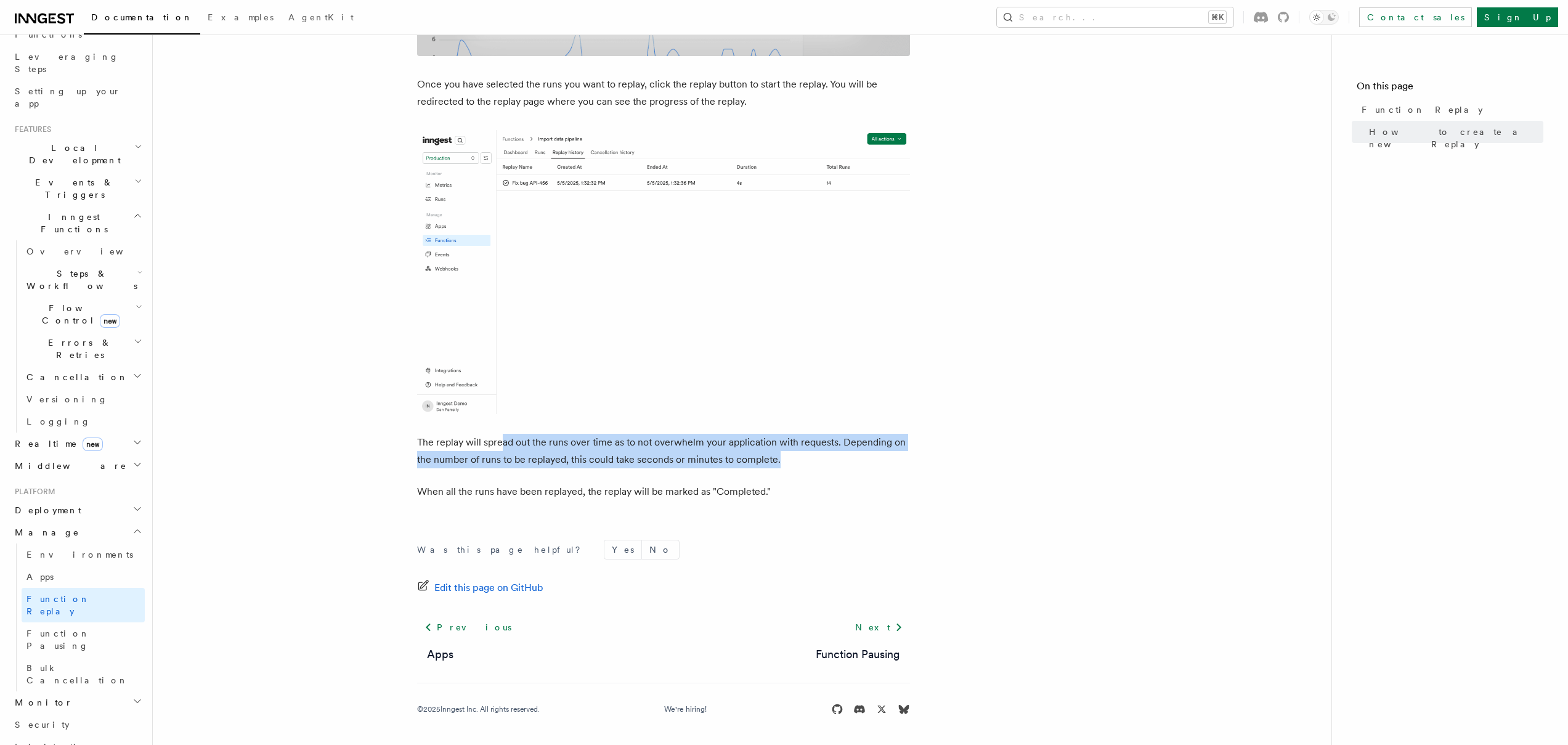
click at [799, 463] on p "The replay will spread out the runs over time as to not overwhelm your applicat…" at bounding box center [663, 451] width 493 height 35
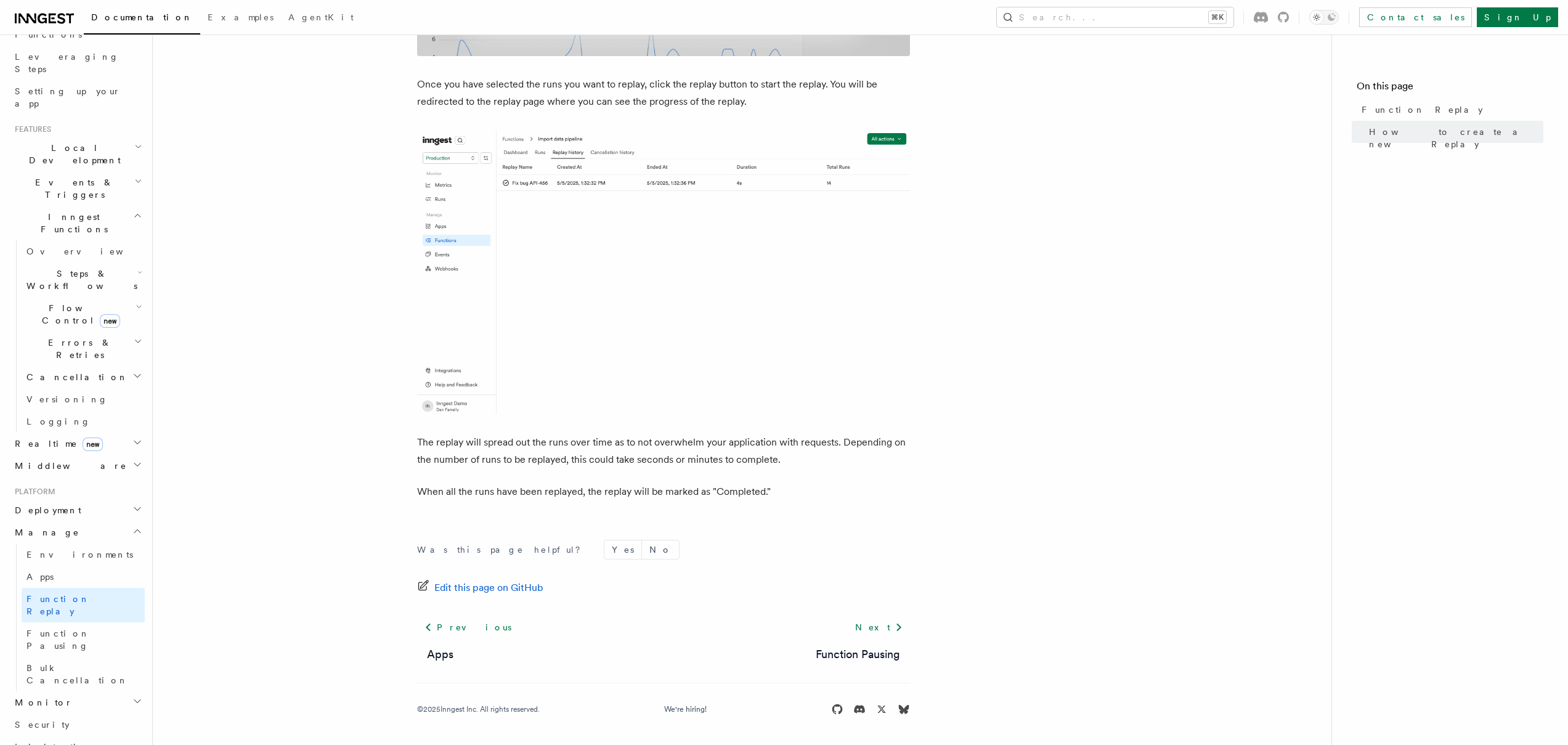
drag, startPoint x: 447, startPoint y: 494, endPoint x: 854, endPoint y: 491, distance: 407.0
click at [854, 491] on p "When all the runs have been replayed, the replay will be marked as "Completed."" at bounding box center [663, 491] width 493 height 17
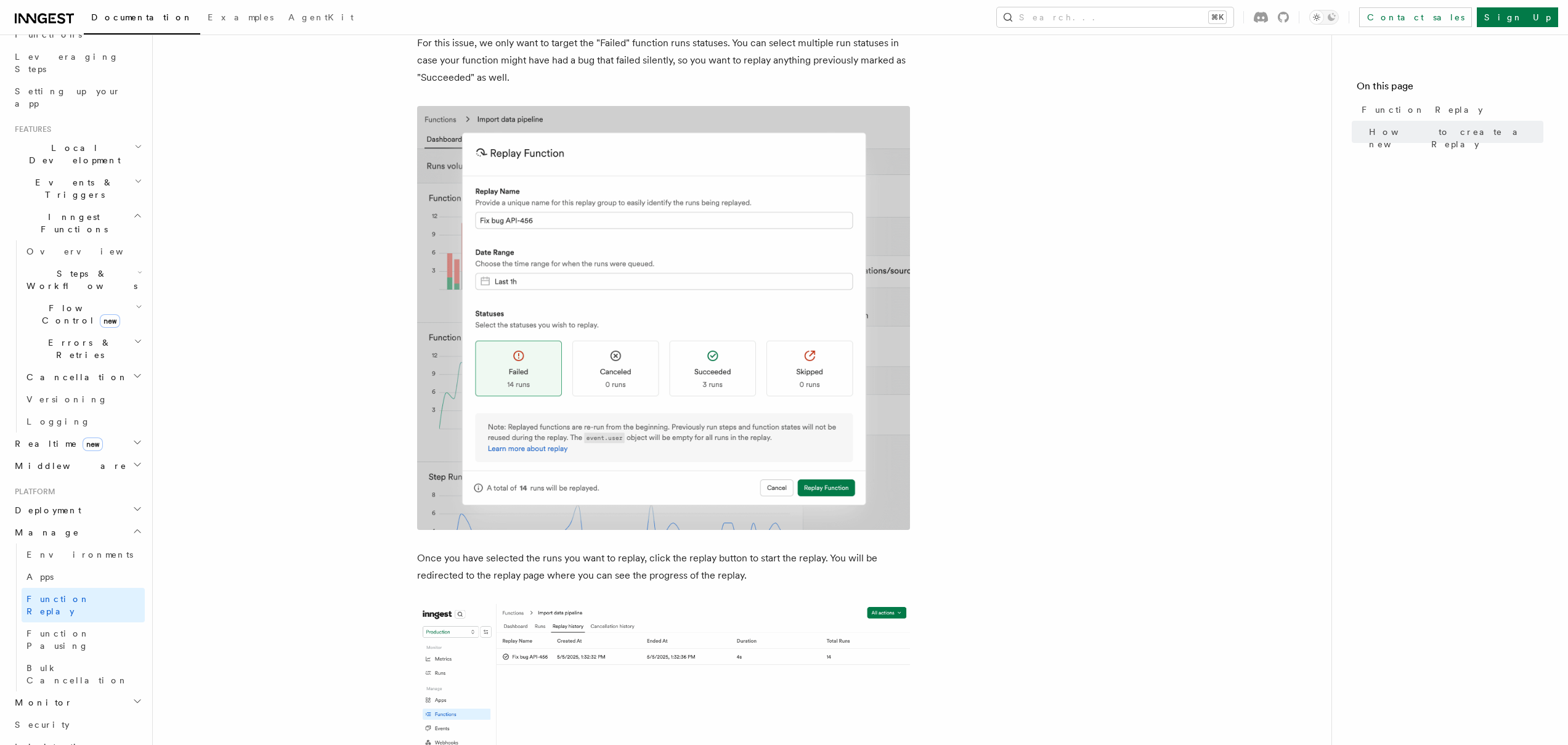
scroll to position [1099, 0]
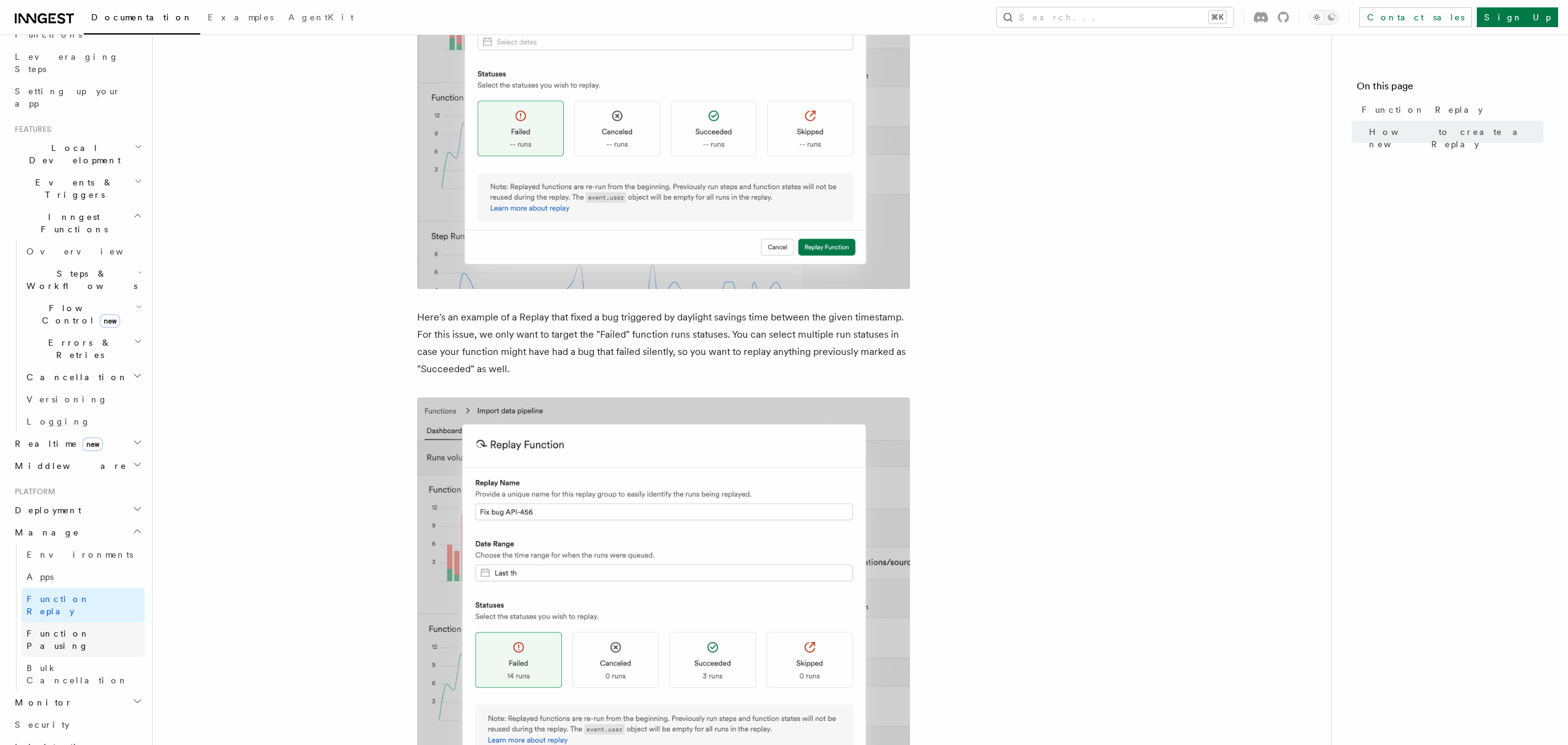
click at [42, 622] on link "Function Pausing" at bounding box center [83, 639] width 123 height 35
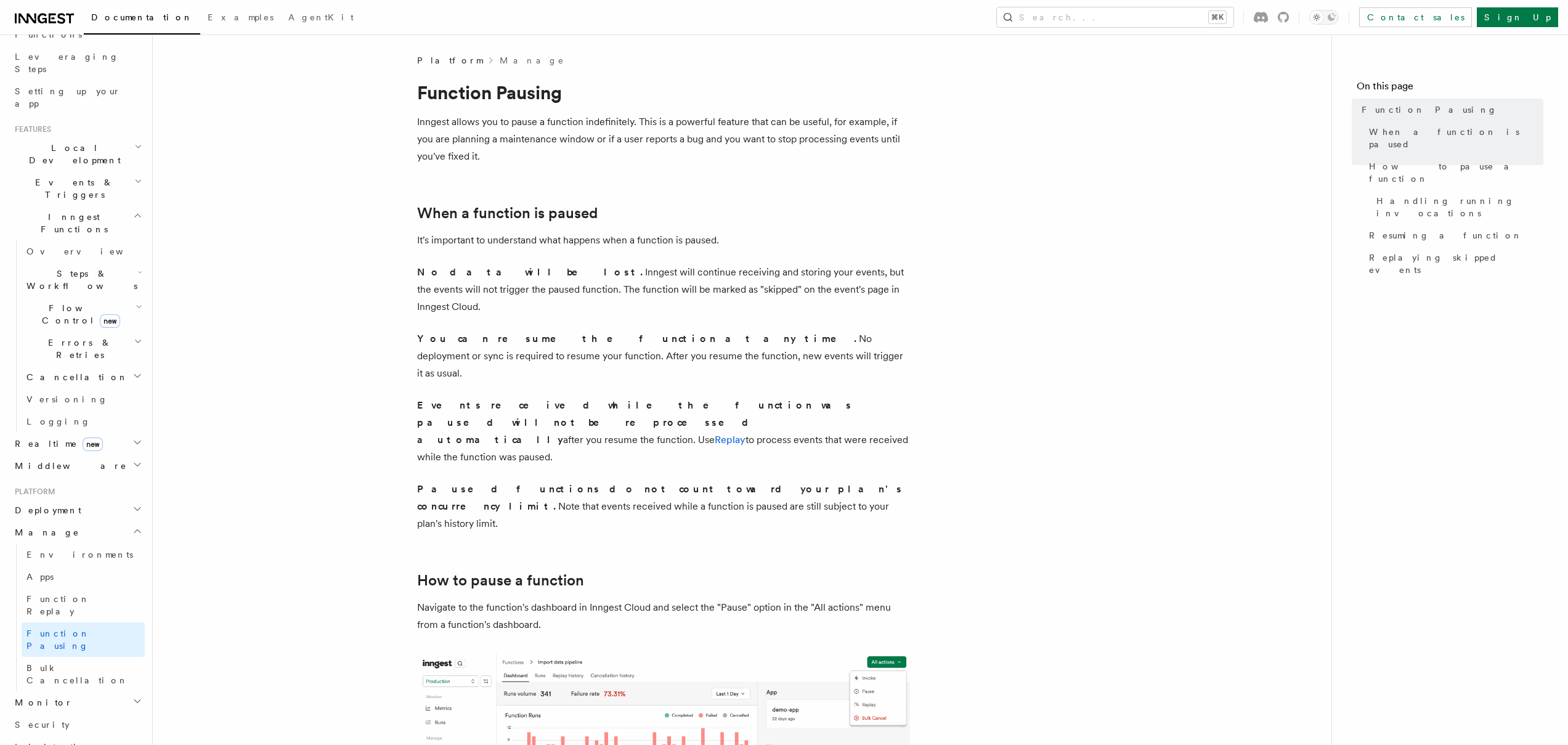
drag, startPoint x: 417, startPoint y: 374, endPoint x: 843, endPoint y: 387, distance: 426.2
click at [843, 397] on p "Events received while the function was paused will not be reprocessed automatic…" at bounding box center [663, 431] width 493 height 69
drag, startPoint x: 415, startPoint y: 422, endPoint x: 729, endPoint y: 439, distance: 314.5
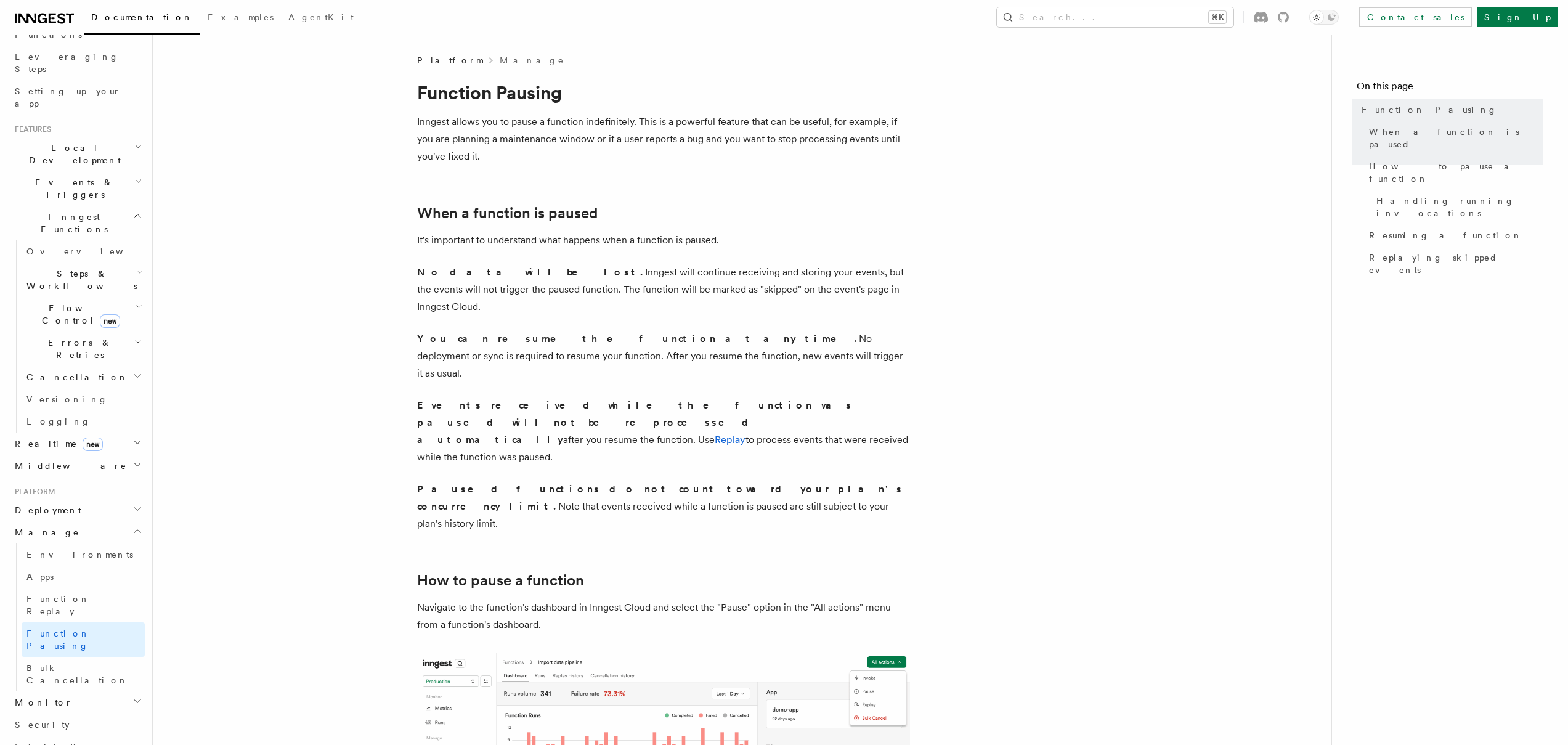
click at [729, 480] on p "Paused functions do not count toward your plan's concurrency limit. Note that e…" at bounding box center [663, 506] width 493 height 52
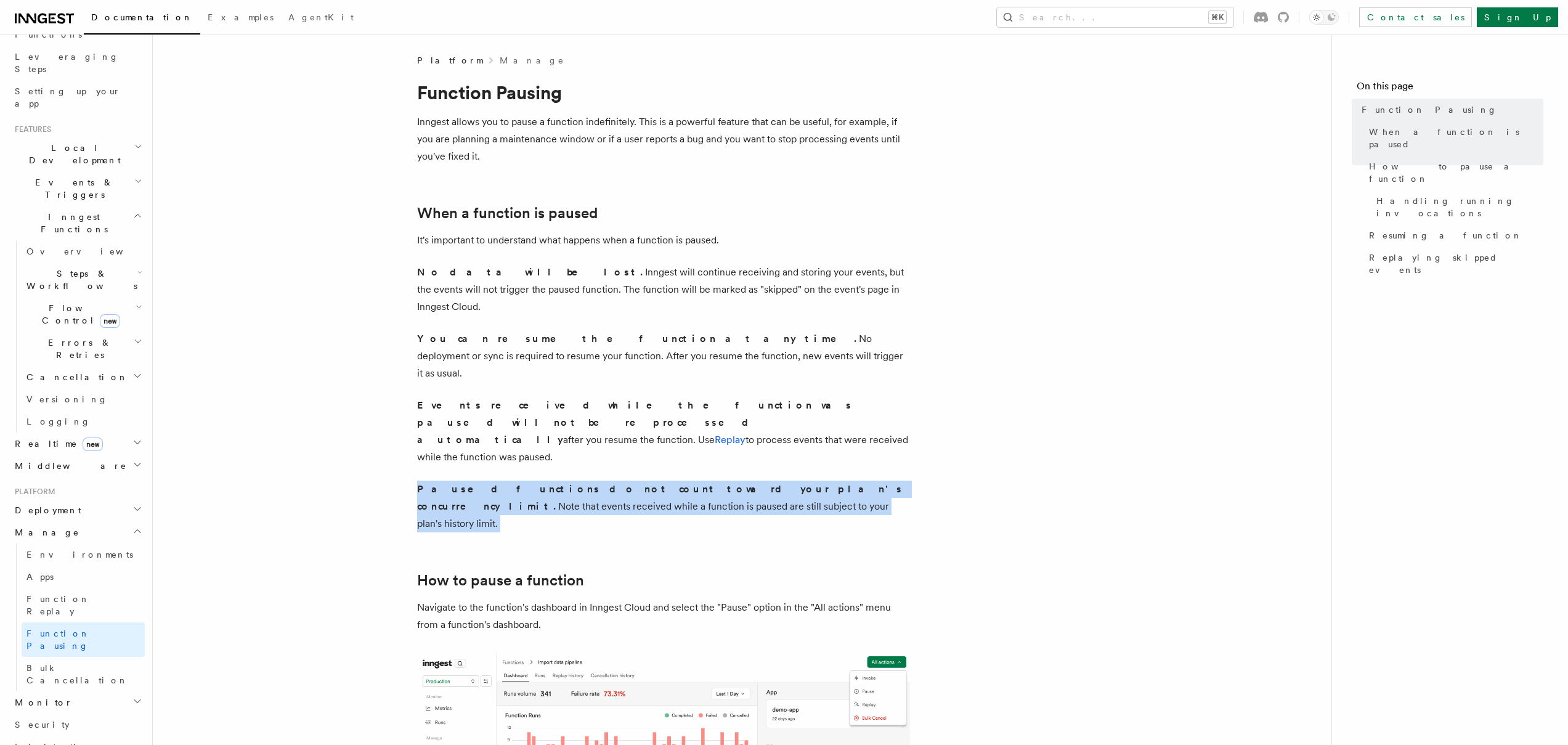
click at [729, 480] on p "Paused functions do not count toward your plan's concurrency limit. Note that e…" at bounding box center [663, 506] width 493 height 52
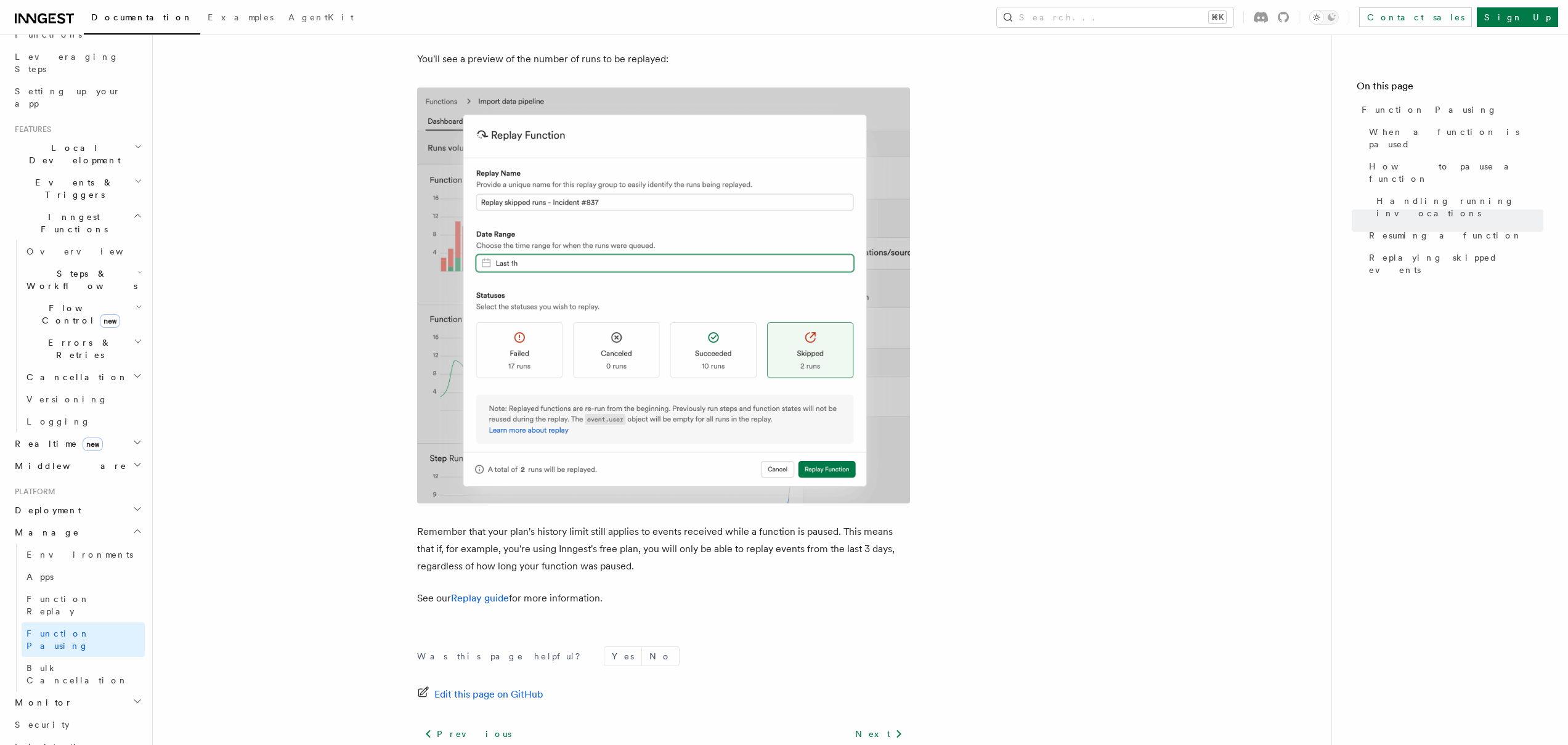
scroll to position [2021, 0]
click at [483, 589] on link "Replay guide" at bounding box center [479, 595] width 58 height 12
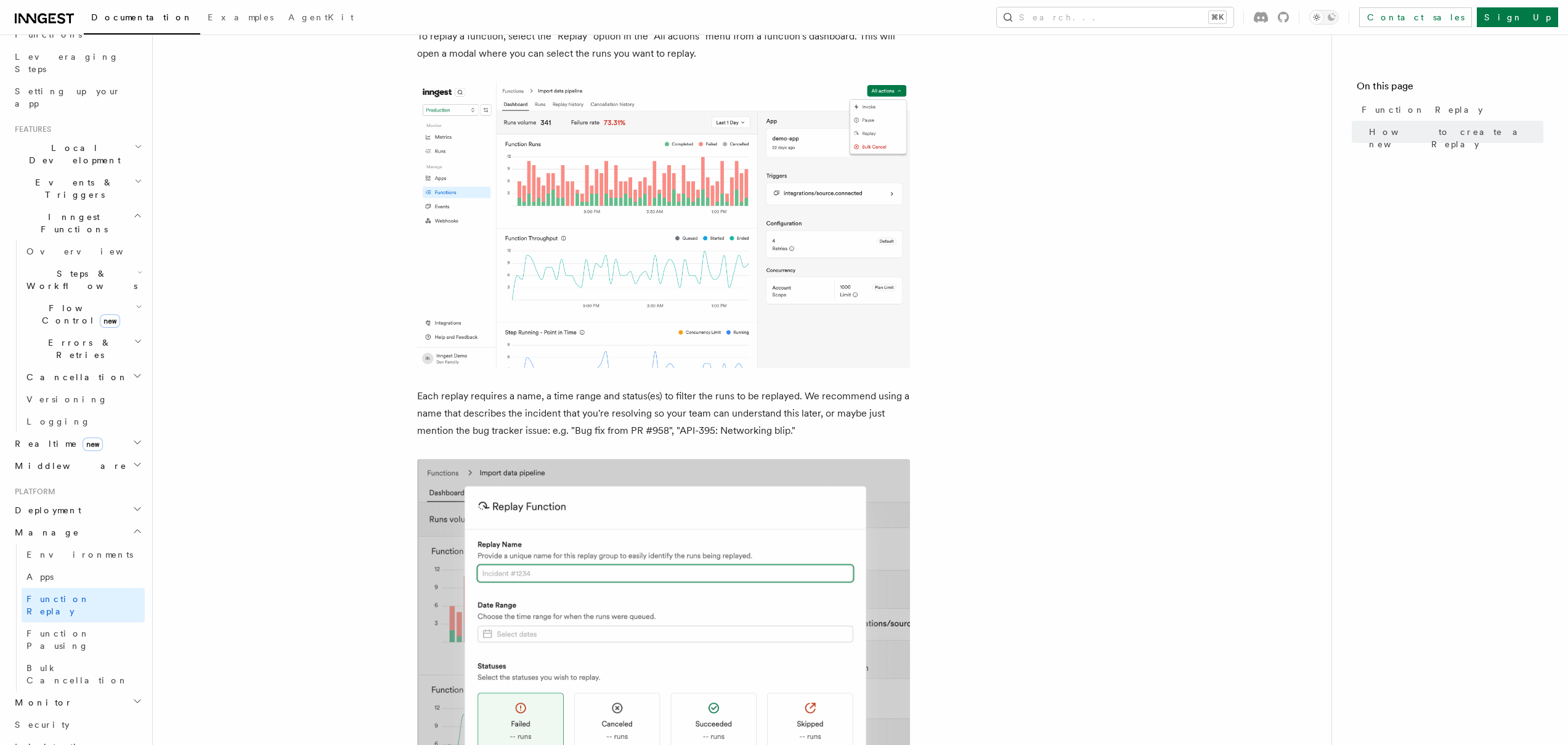
scroll to position [498, 0]
